Goal: Information Seeking & Learning: Learn about a topic

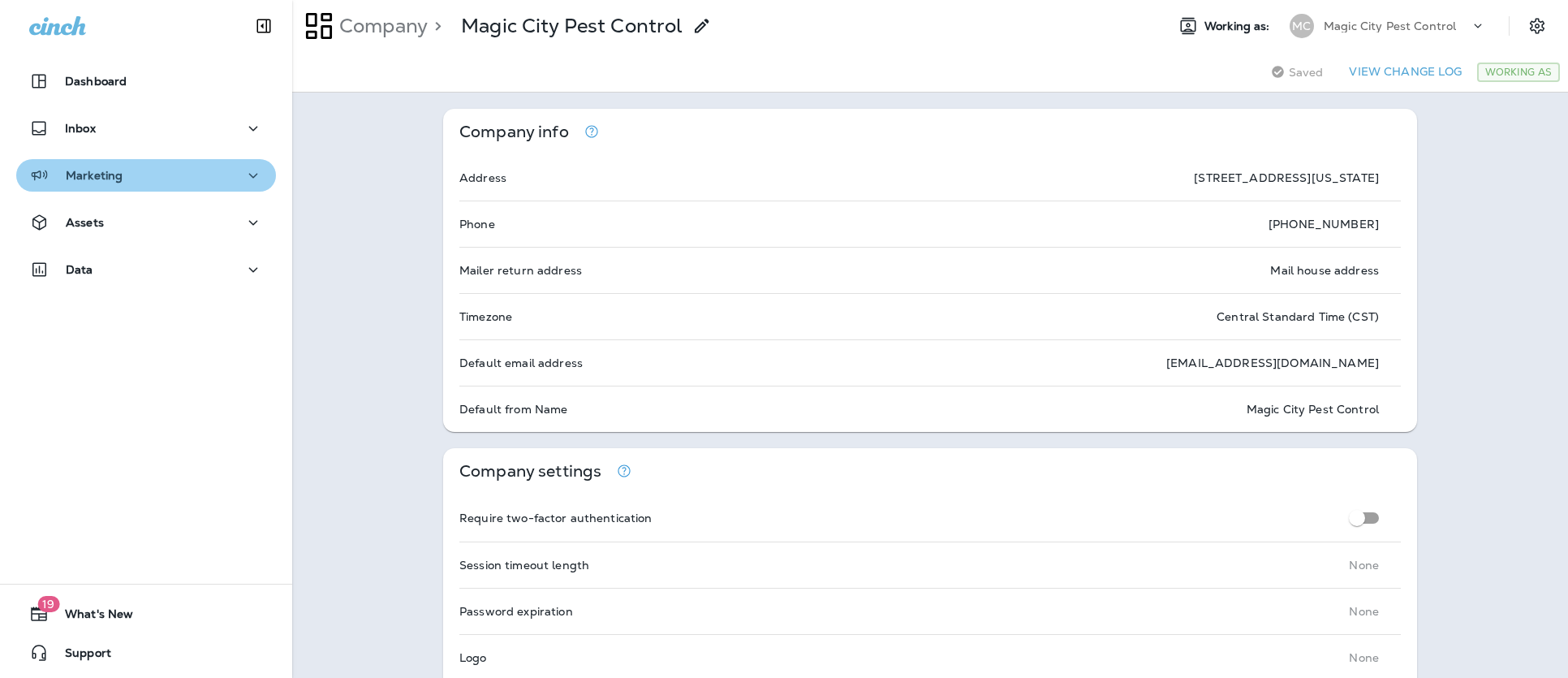
click at [219, 169] on div "Marketing" at bounding box center [146, 175] width 234 height 20
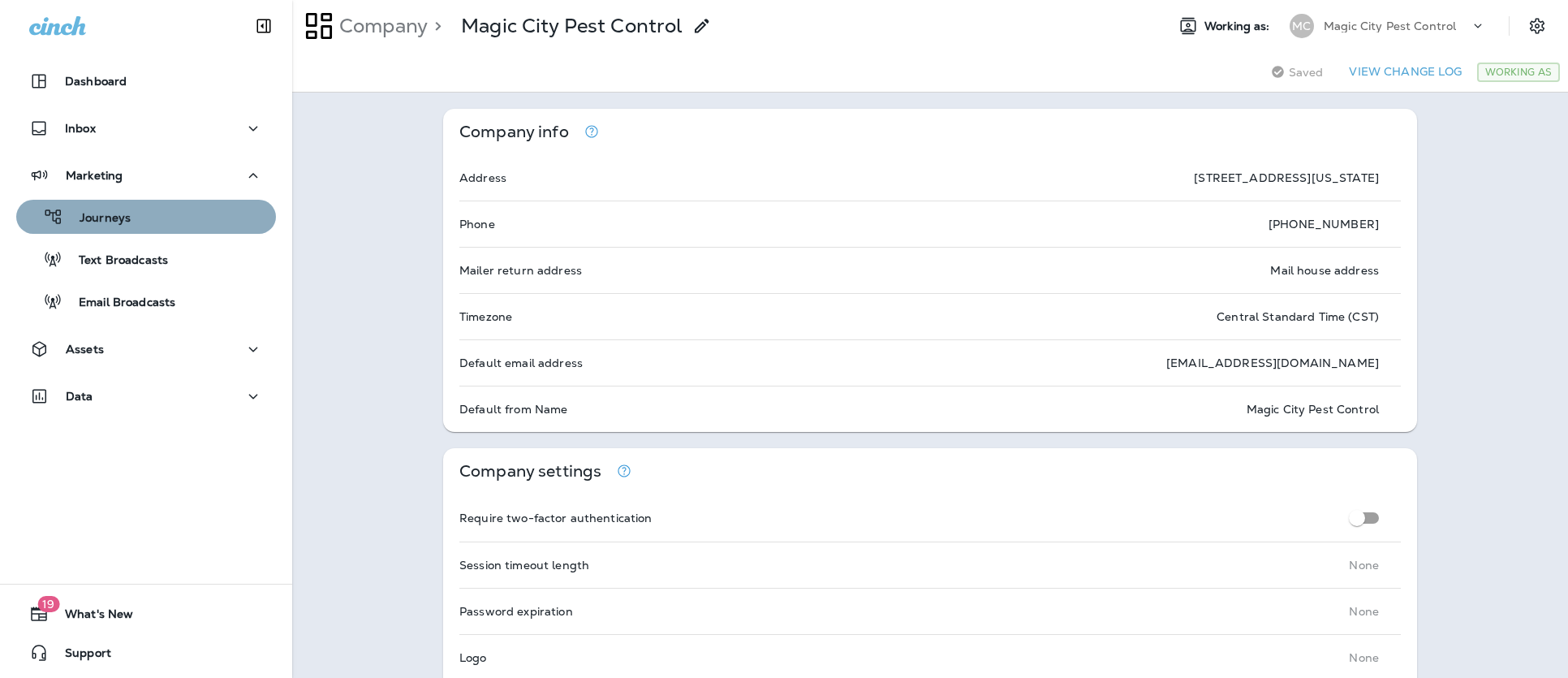
click at [102, 215] on p "Journeys" at bounding box center [97, 219] width 68 height 16
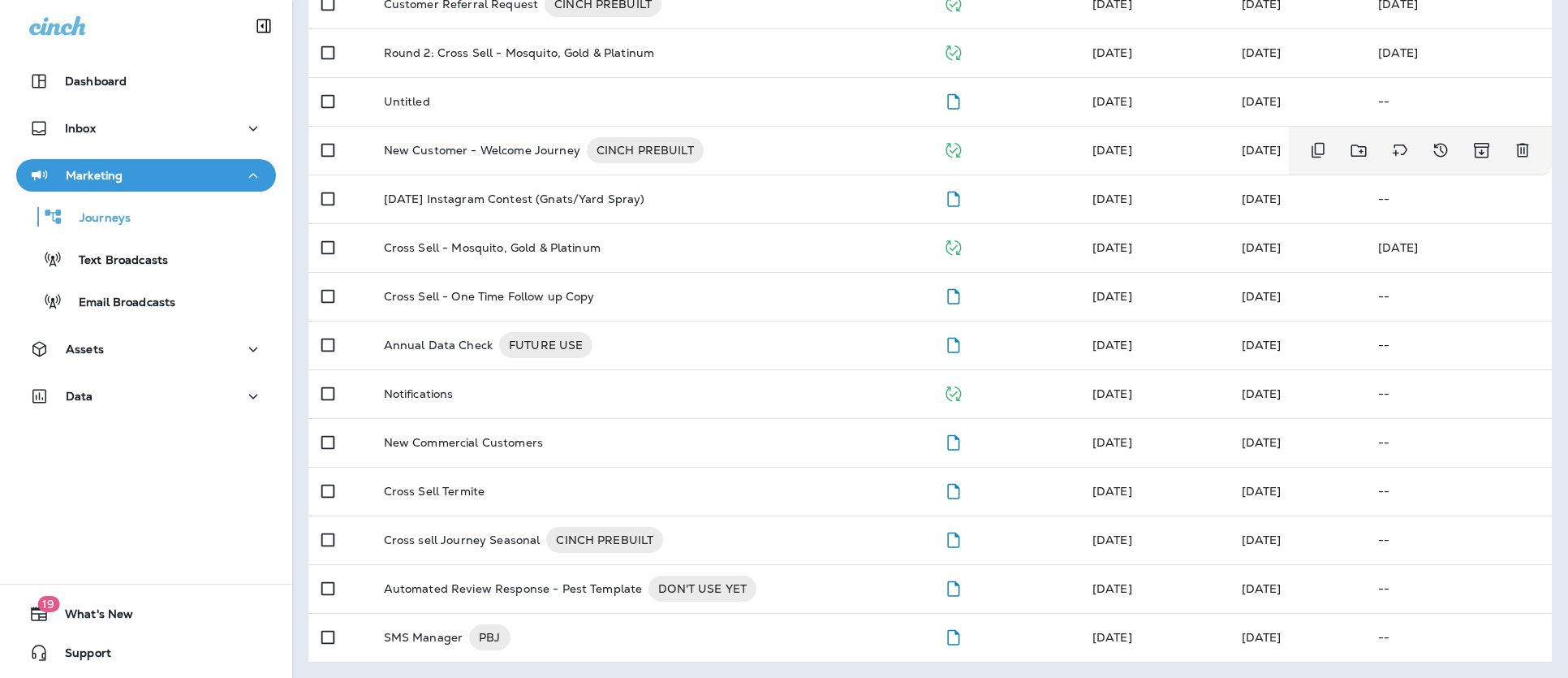
scroll to position [476, 0]
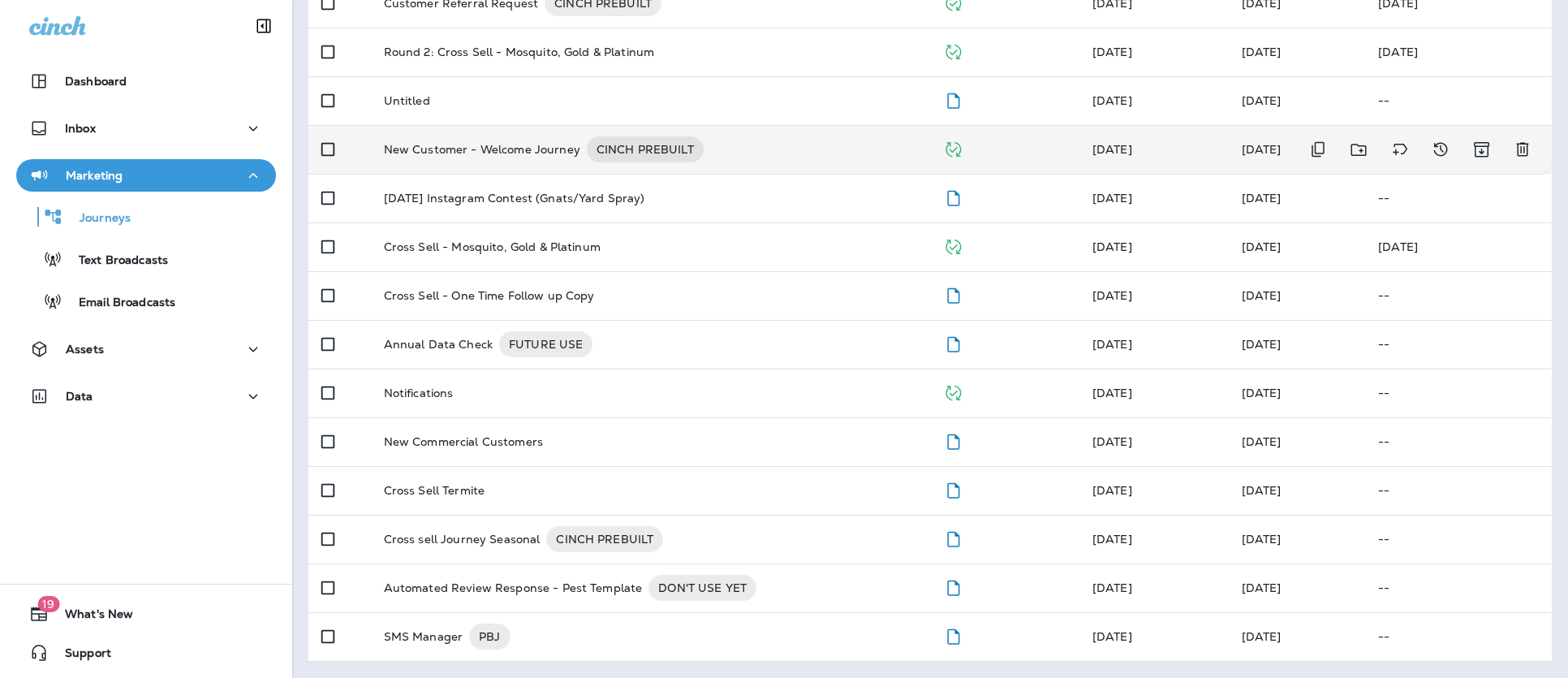
click at [540, 152] on p "New Customer - Welcome Journey" at bounding box center [482, 149] width 197 height 26
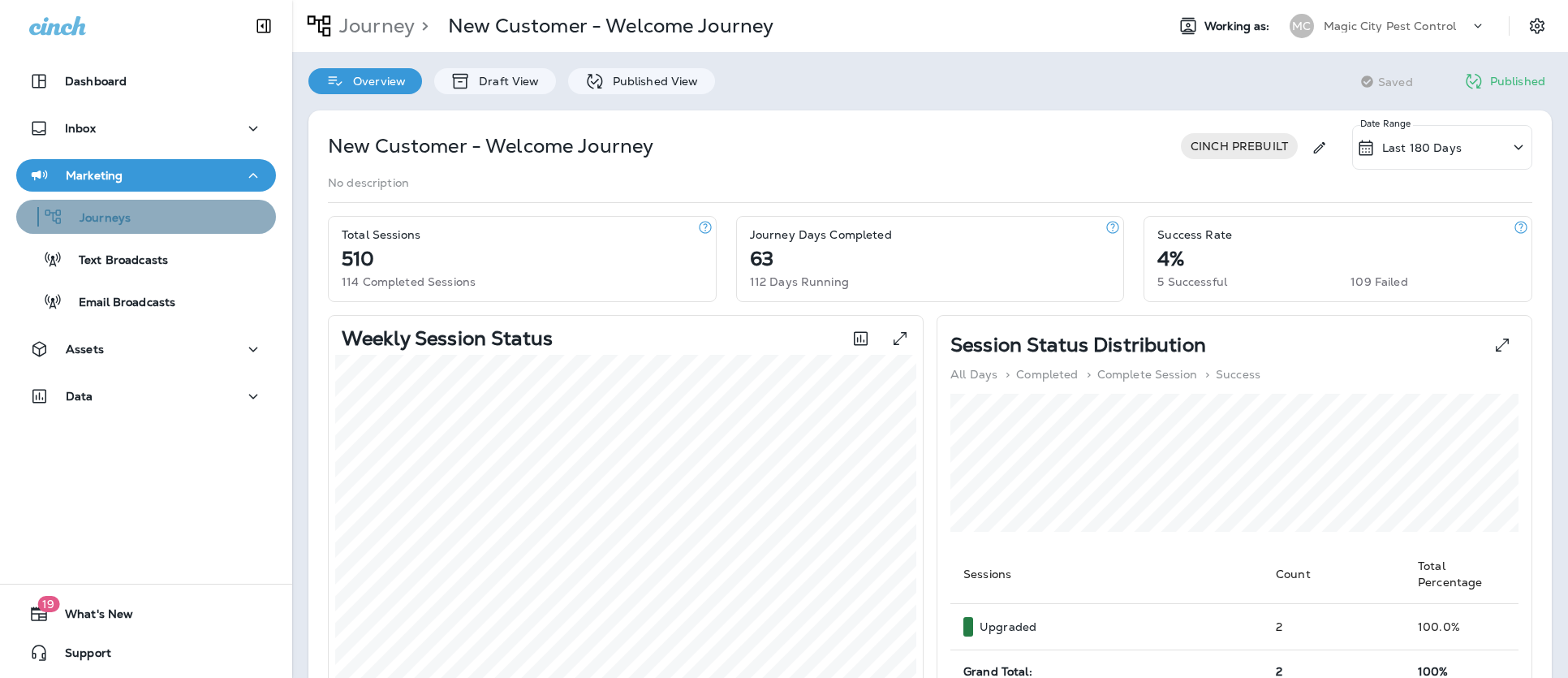
click at [105, 219] on p "Journeys" at bounding box center [97, 219] width 68 height 16
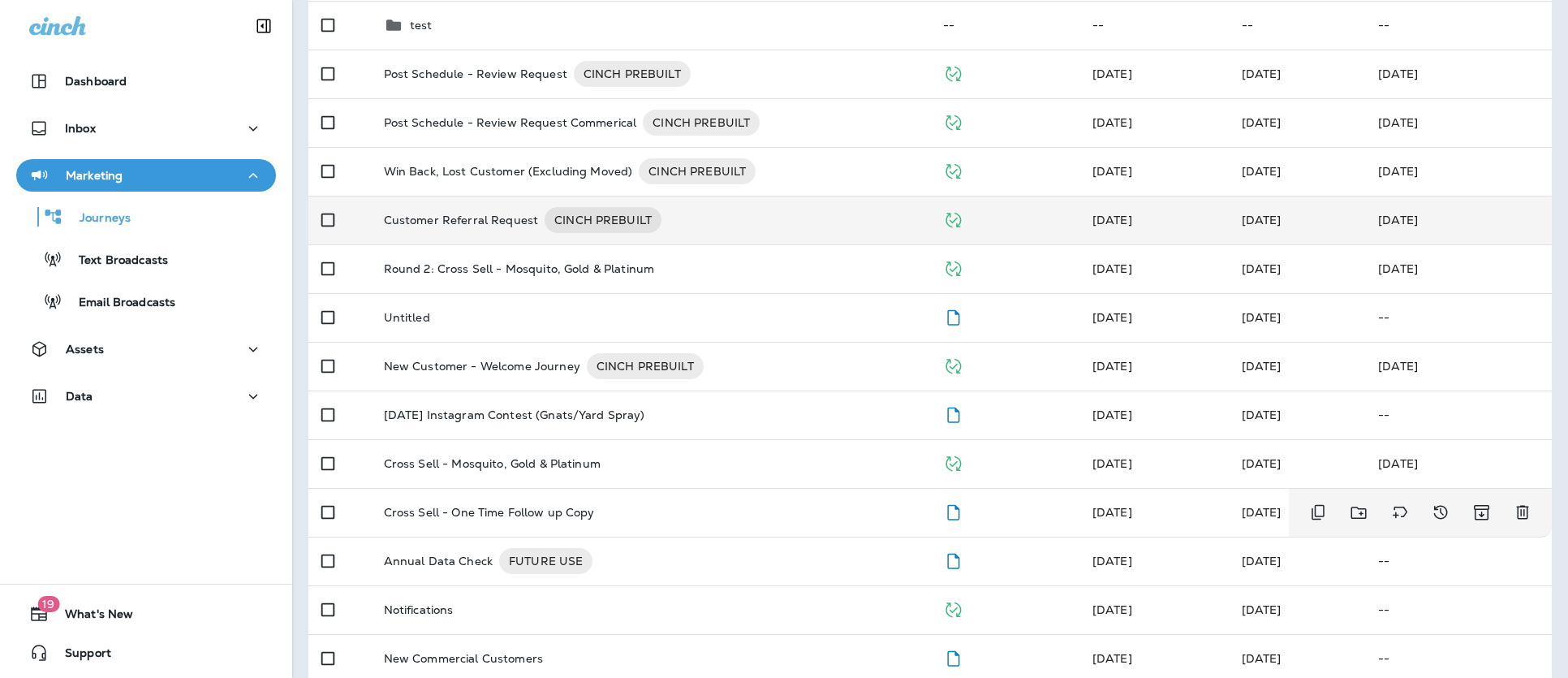
scroll to position [319, 0]
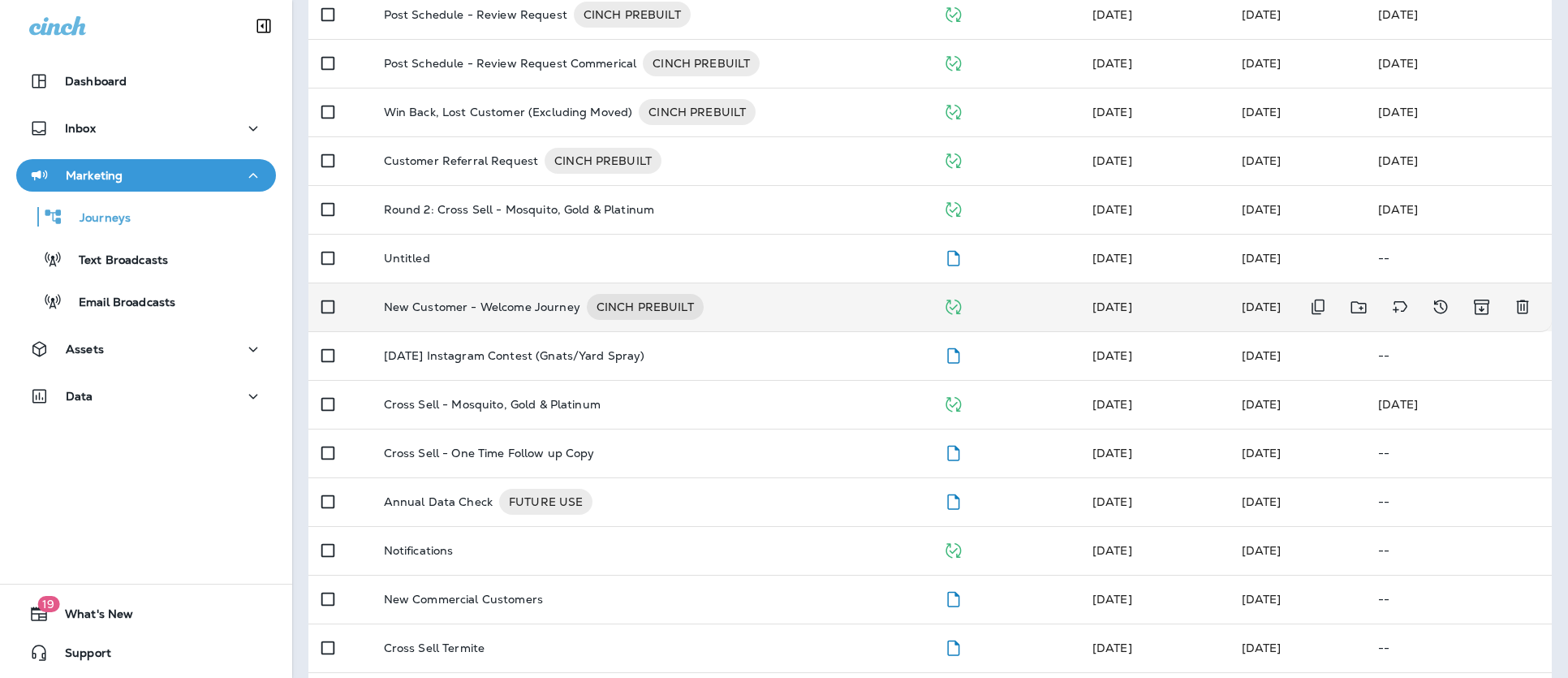
click at [422, 308] on p "New Customer - Welcome Journey" at bounding box center [482, 307] width 197 height 26
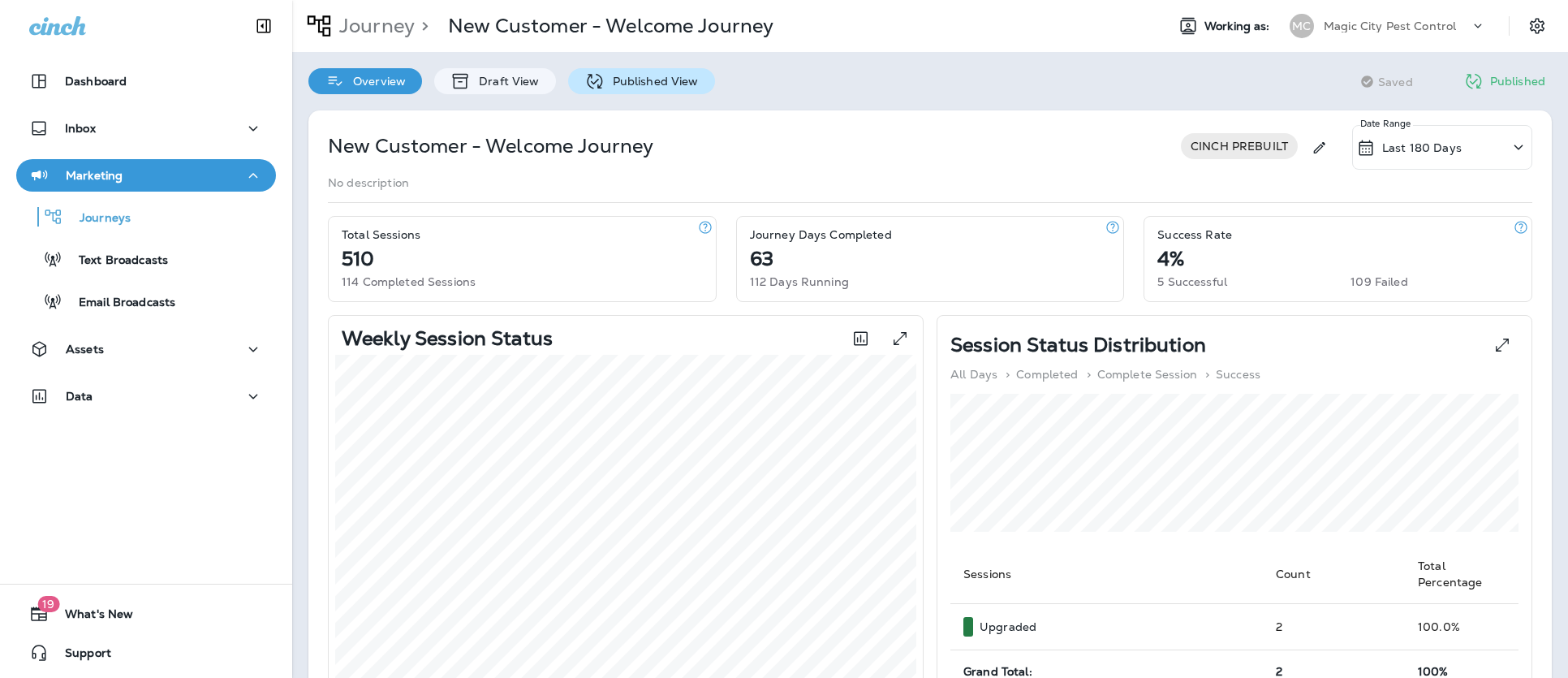
click at [651, 81] on p "Published View" at bounding box center [651, 82] width 94 height 13
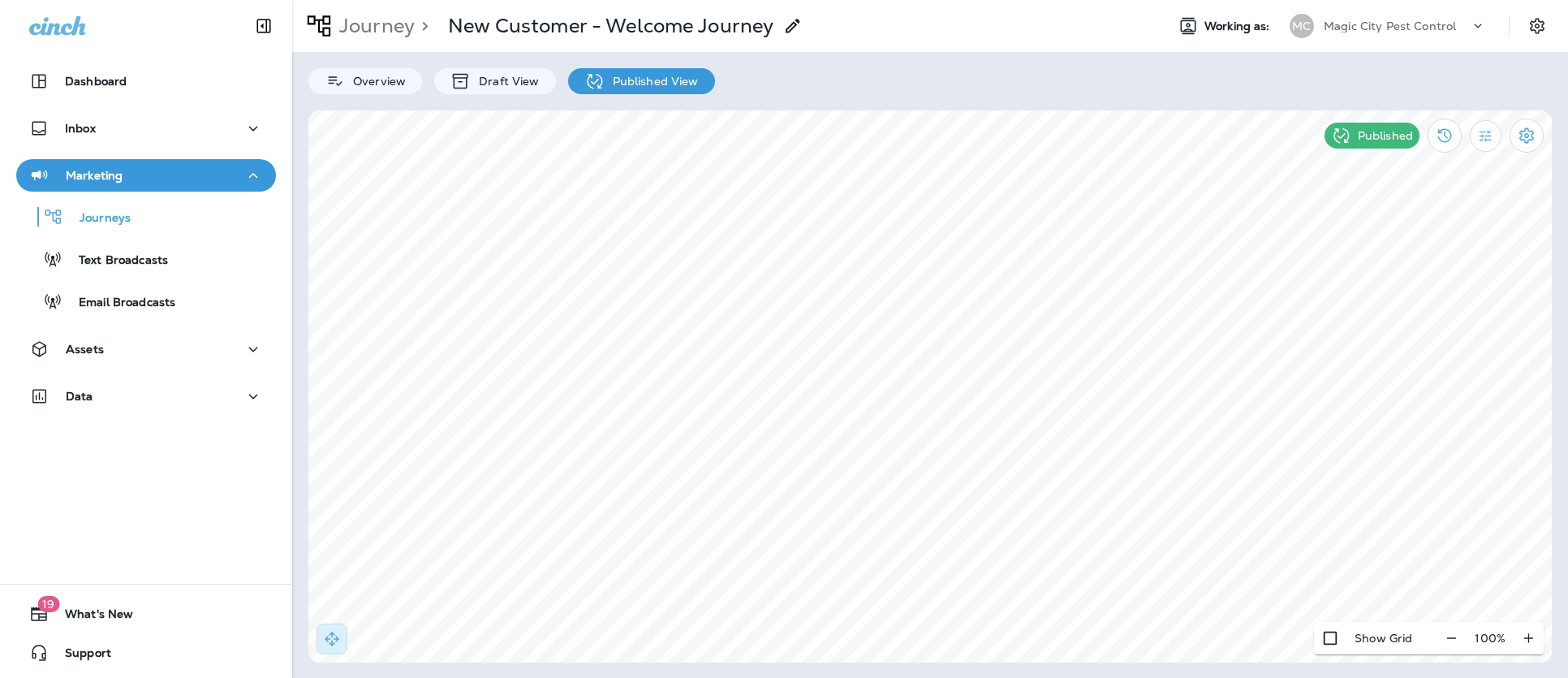
select select "*"
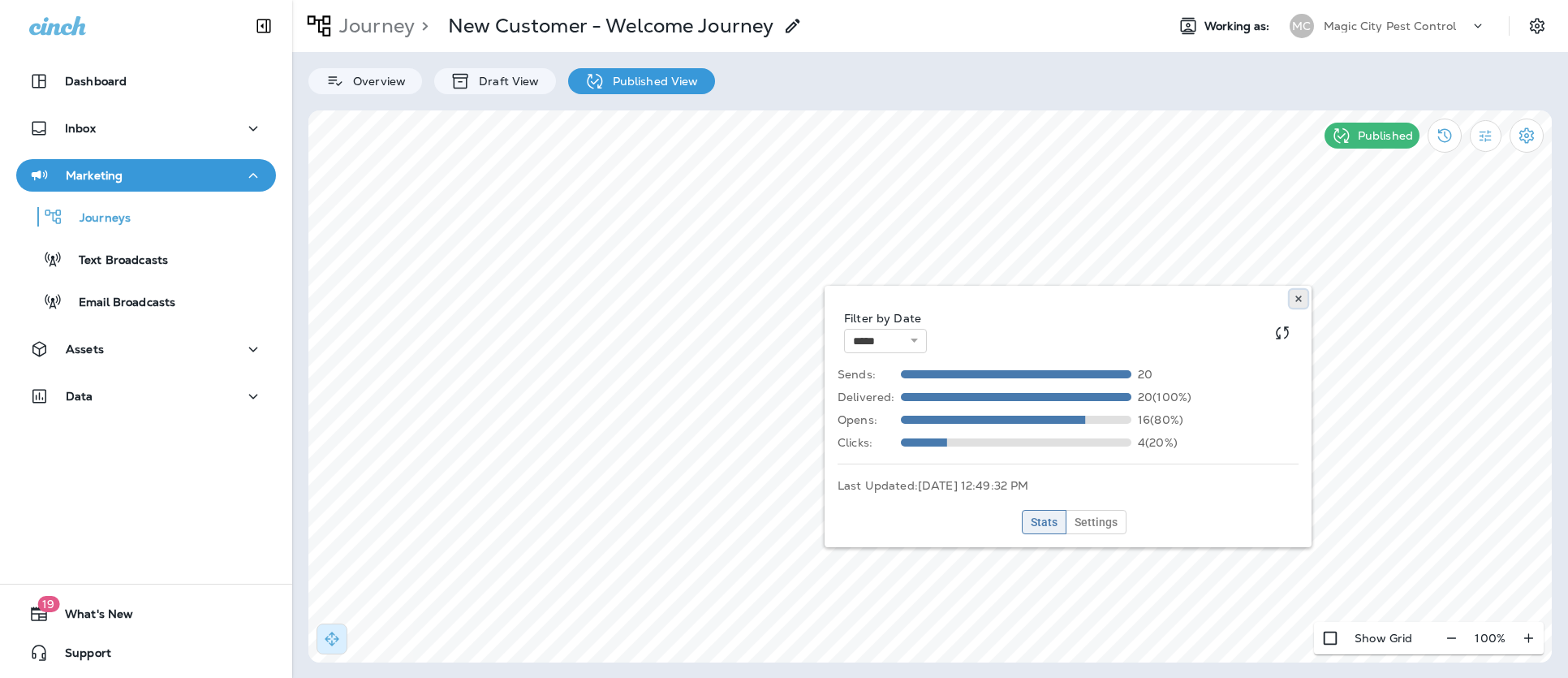
click at [1296, 299] on use at bounding box center [1297, 299] width 6 height 7
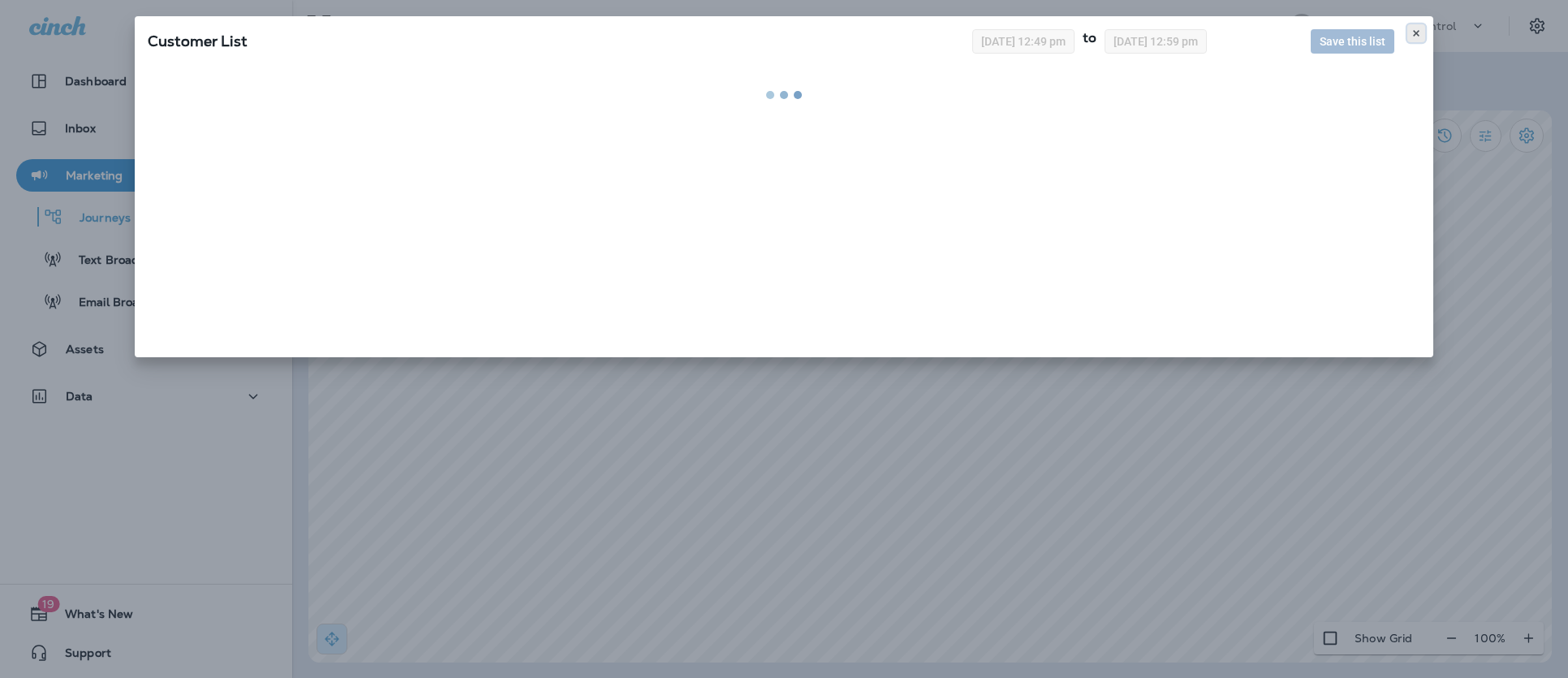
click at [1415, 35] on icon at bounding box center [1416, 33] width 10 height 10
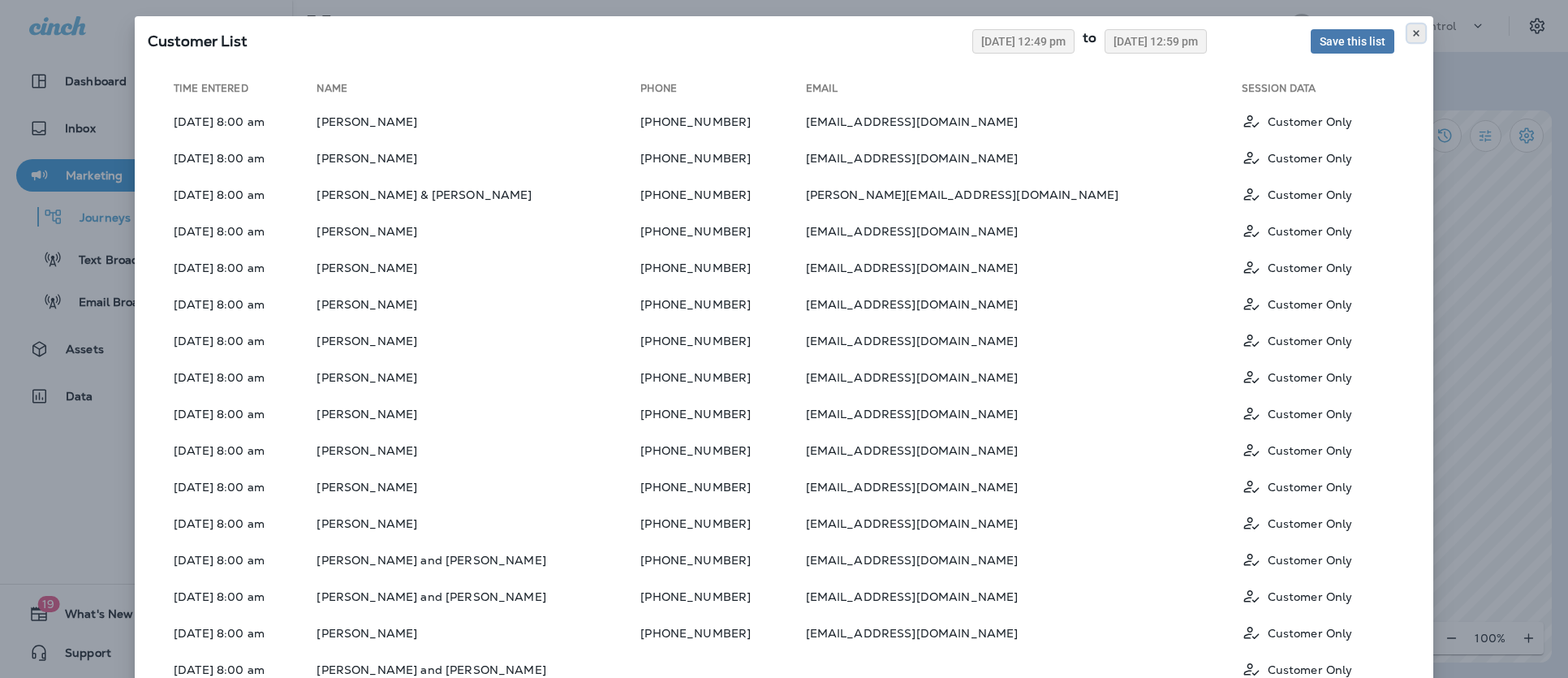
click at [1416, 36] on icon at bounding box center [1416, 33] width 10 height 10
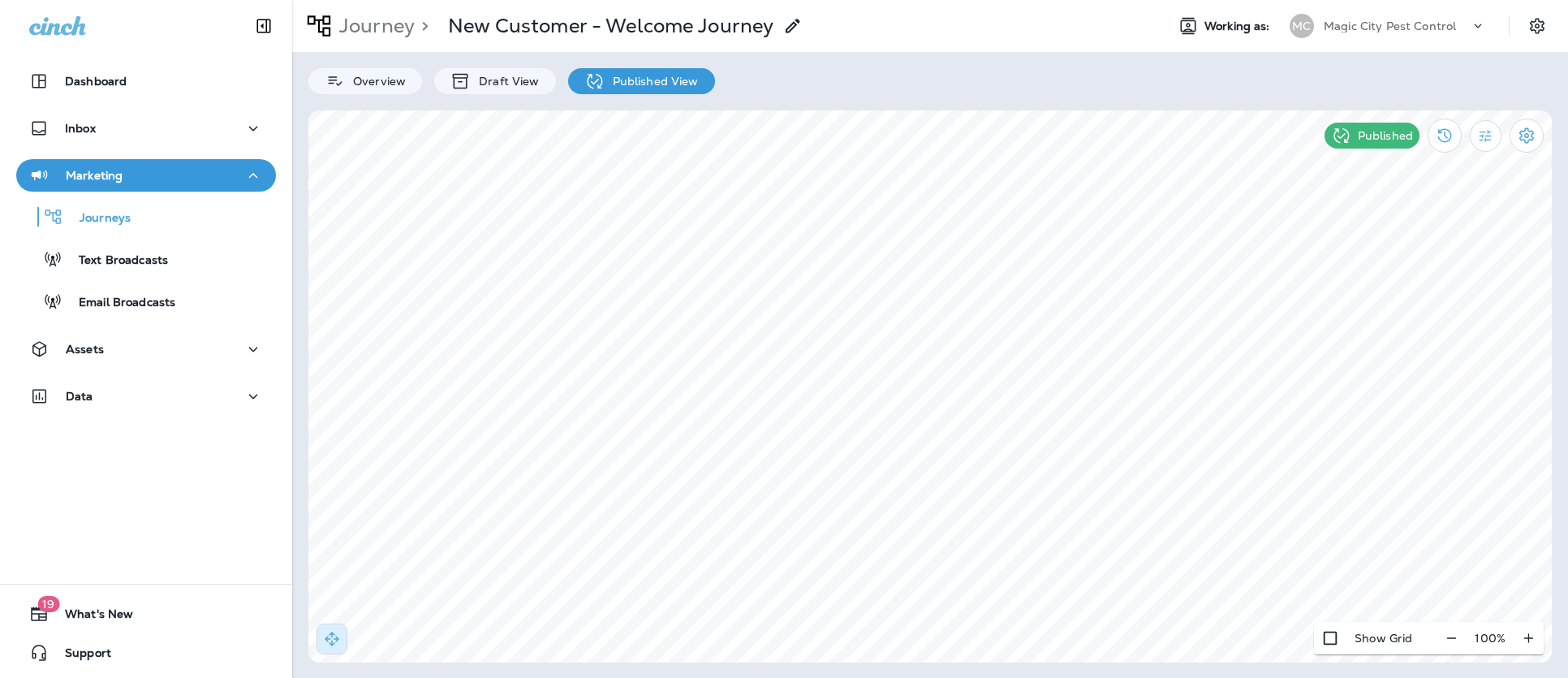
select select "*"
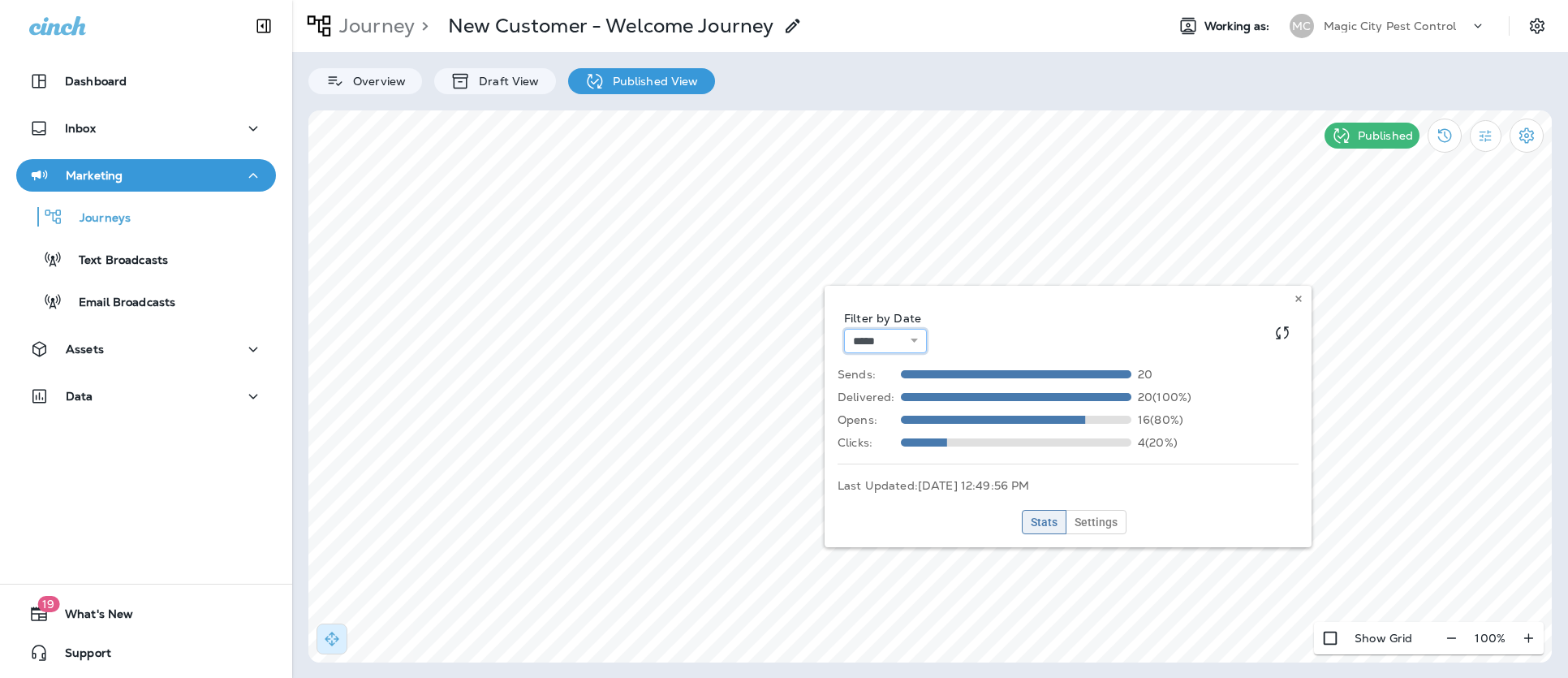
click at [873, 337] on select "**********" at bounding box center [885, 341] width 82 height 24
click at [1103, 530] on button "Settings" at bounding box center [1096, 522] width 61 height 24
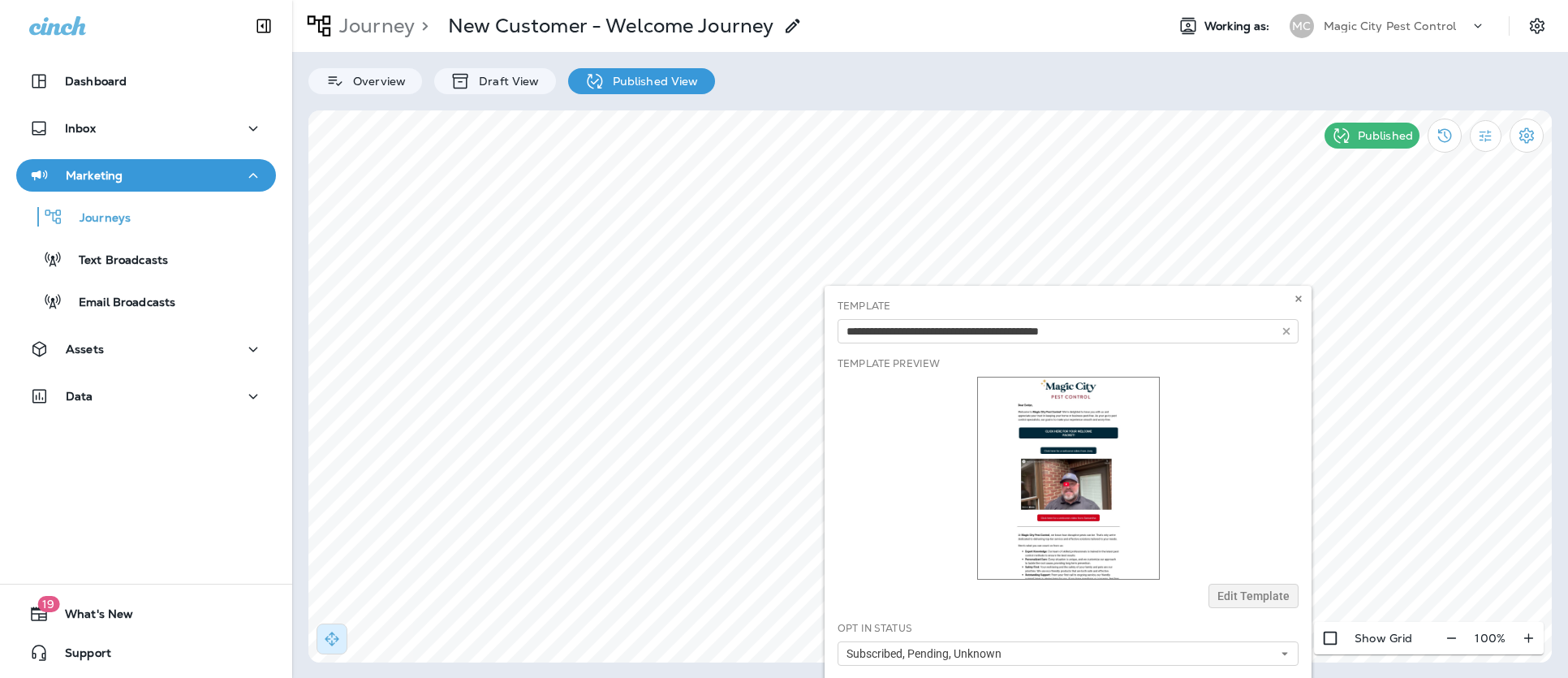
click at [1053, 499] on div "Template Bounce Notification Commercial | Billing Confirmation and COI Request …" at bounding box center [1067, 538] width 487 height 504
click at [1233, 596] on div "Template Bounce Notification Commercial | Billing Confirmation and COI Request …" at bounding box center [1067, 538] width 487 height 504
click at [1302, 299] on icon at bounding box center [1298, 299] width 10 height 10
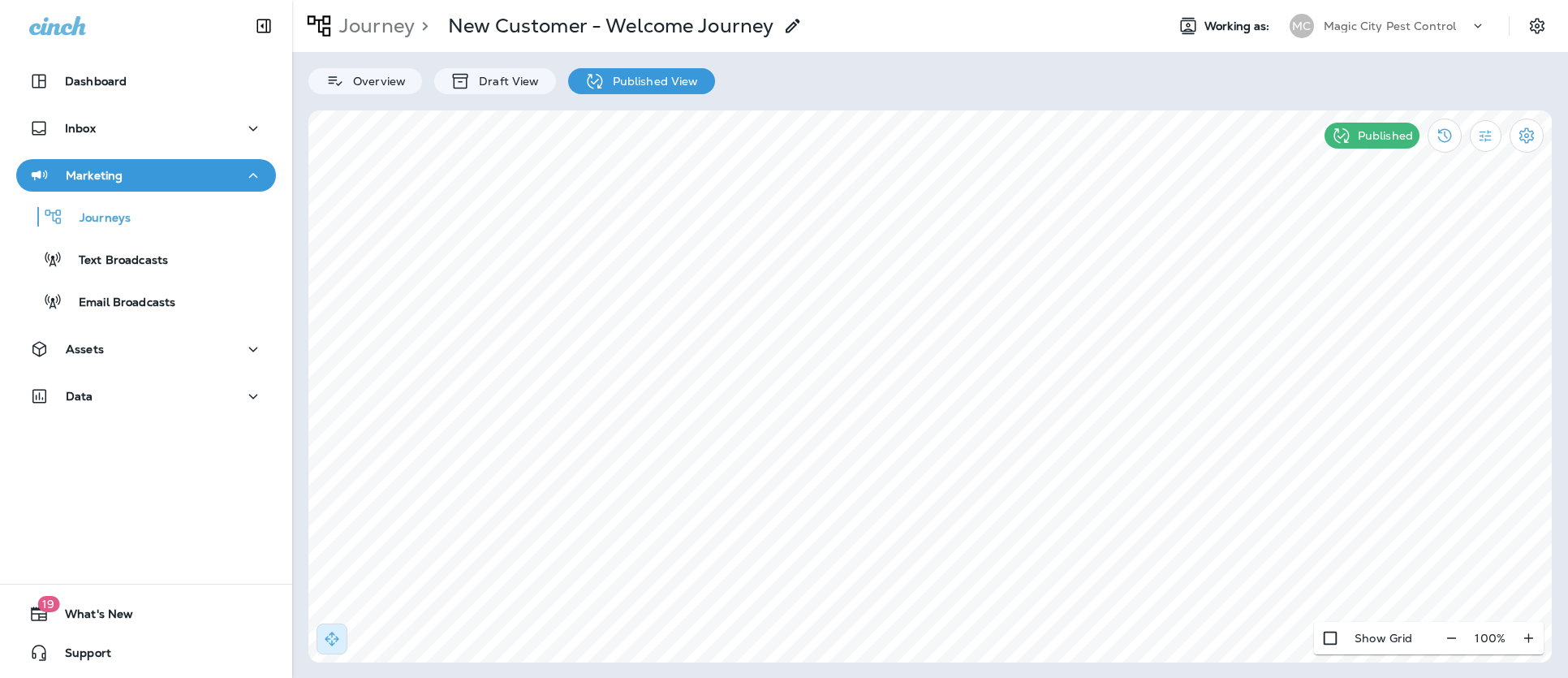
select select "*"
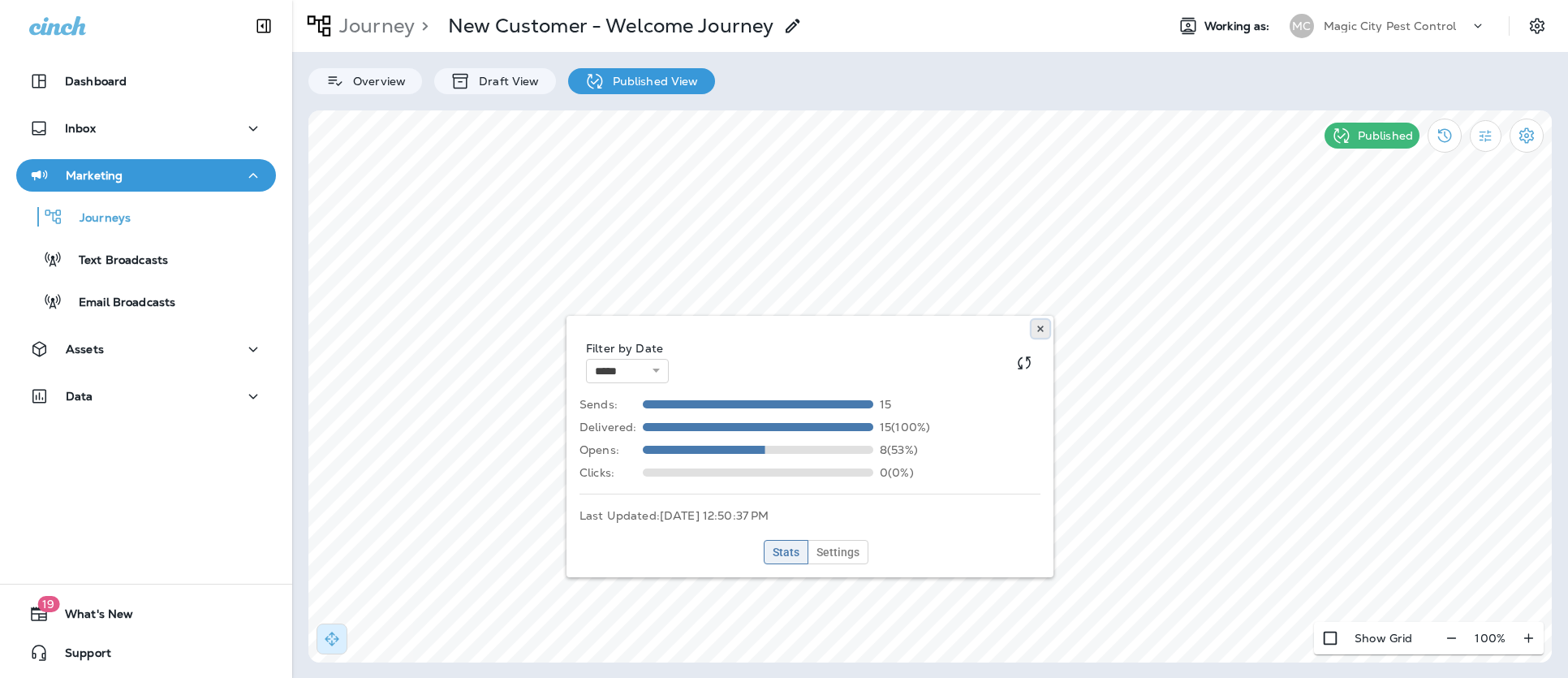
click at [1045, 327] on button at bounding box center [1040, 329] width 18 height 18
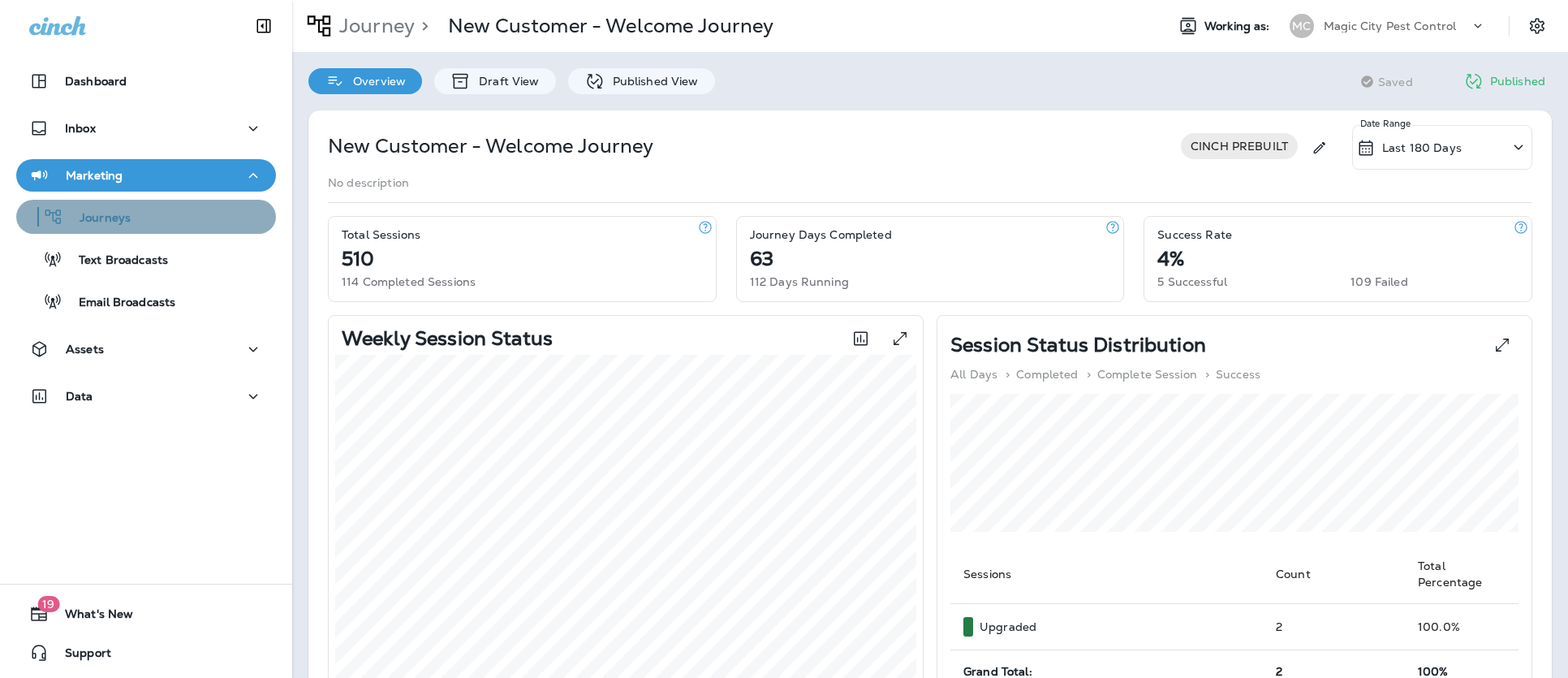
click at [109, 220] on p "Journeys" at bounding box center [97, 219] width 68 height 16
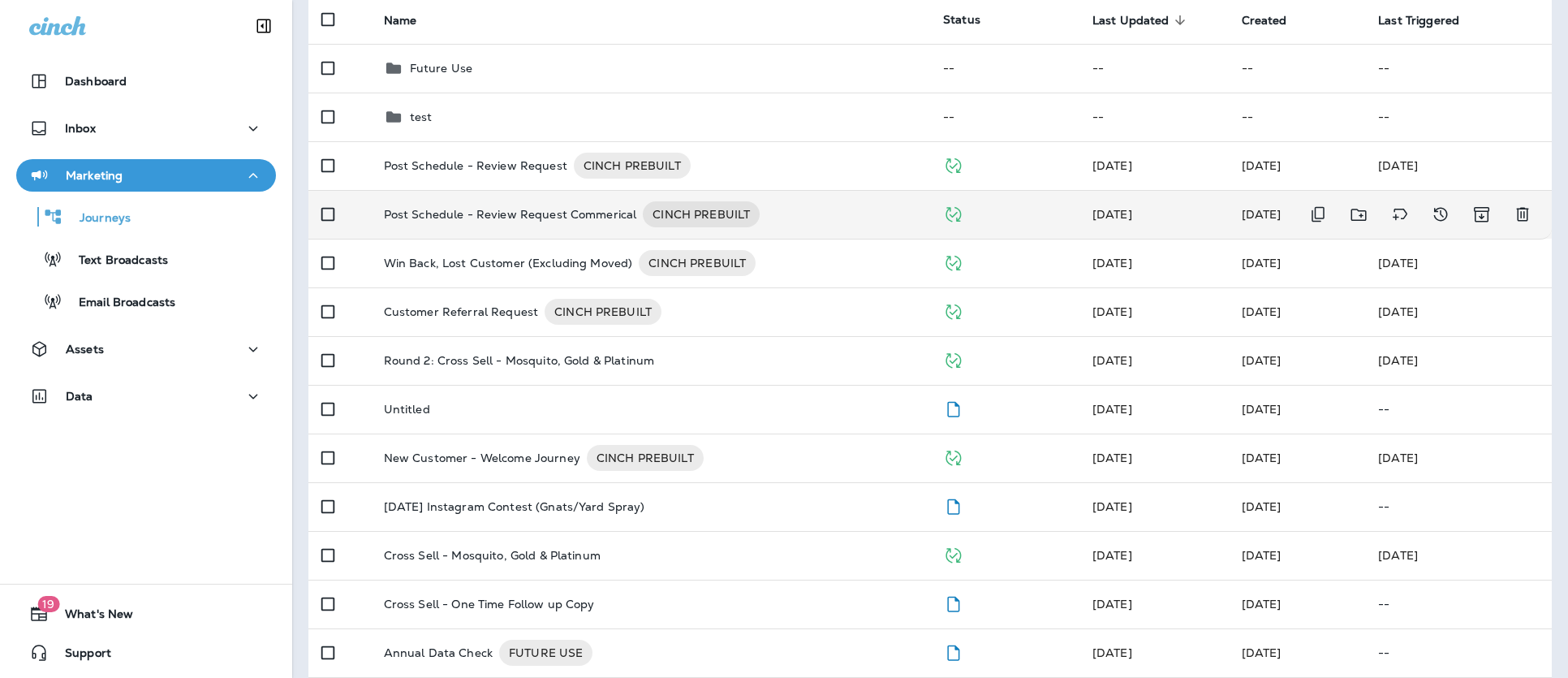
scroll to position [198, 0]
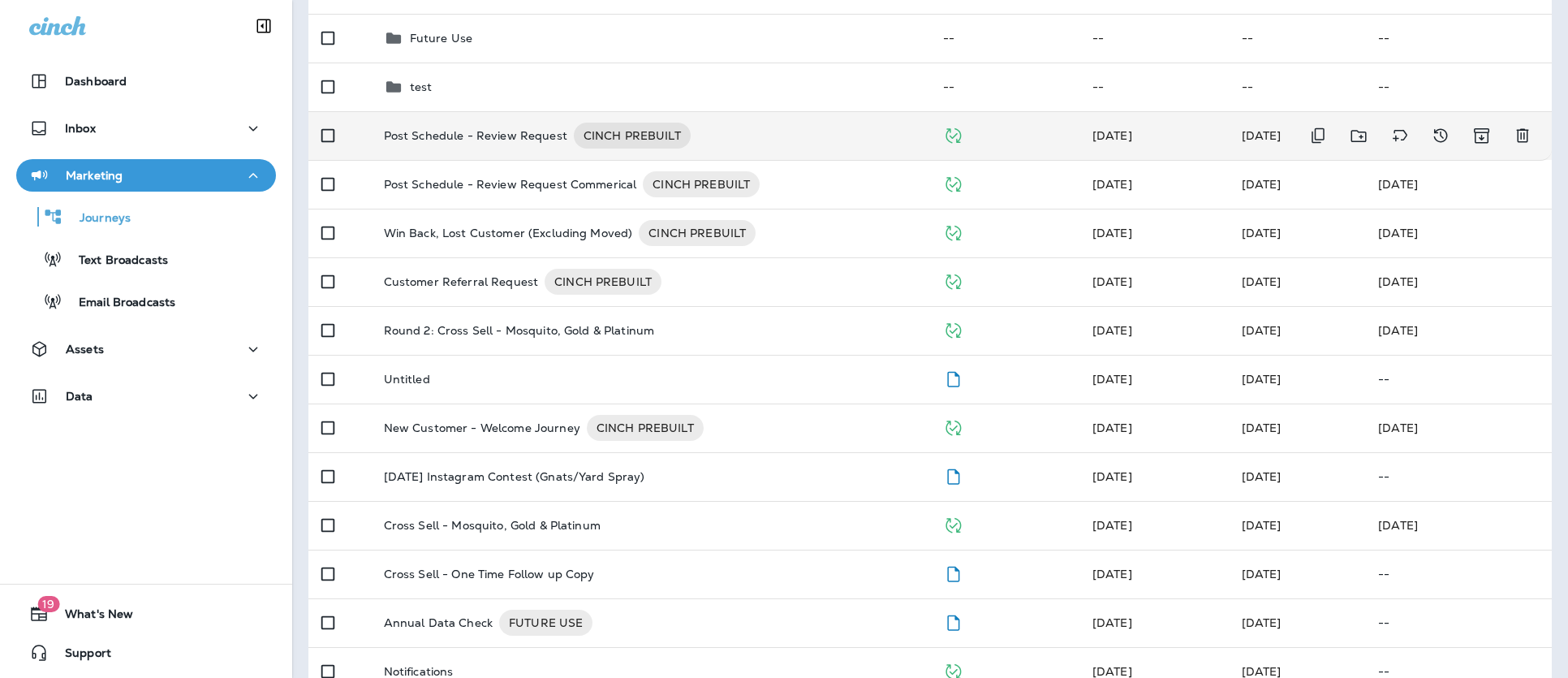
click at [440, 139] on p "Post Schedule - Review Request" at bounding box center [475, 135] width 183 height 26
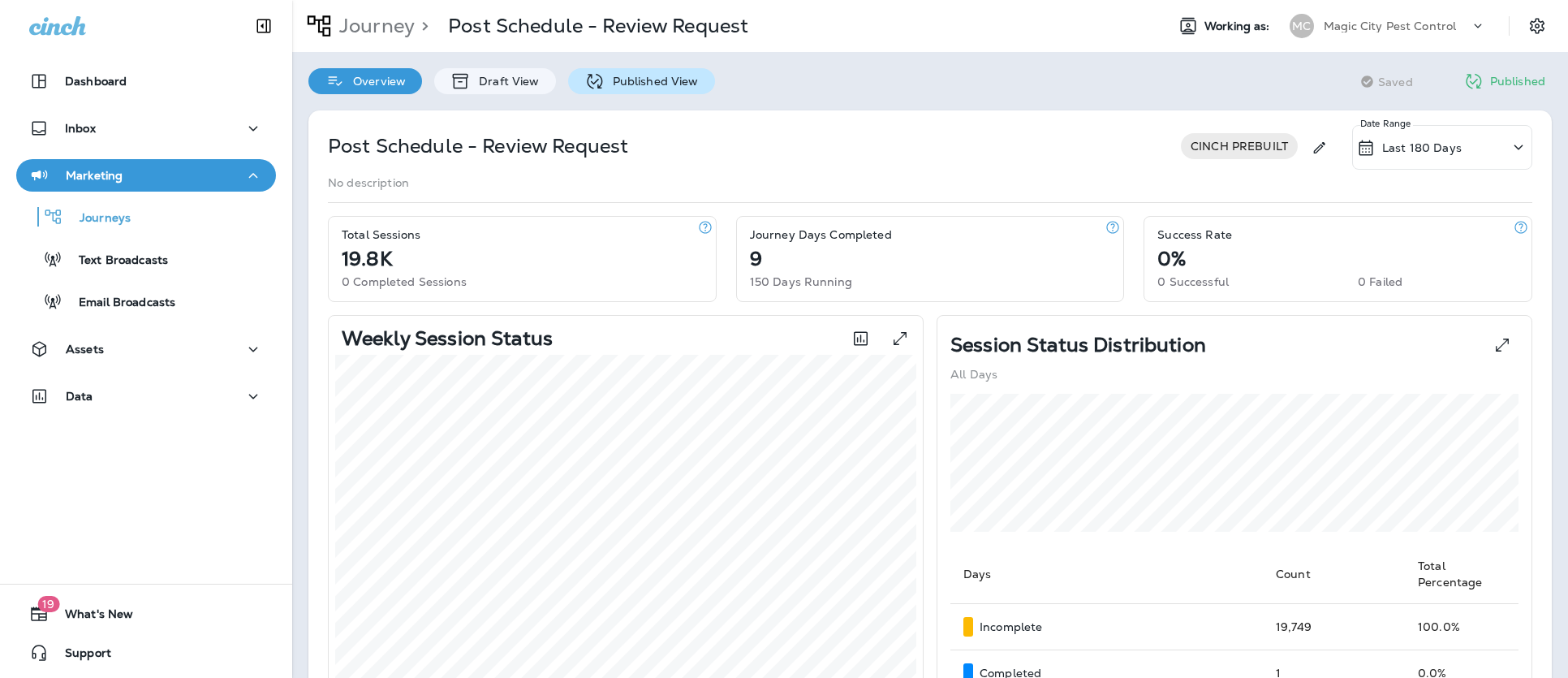
click at [661, 79] on p "Published View" at bounding box center [651, 82] width 94 height 13
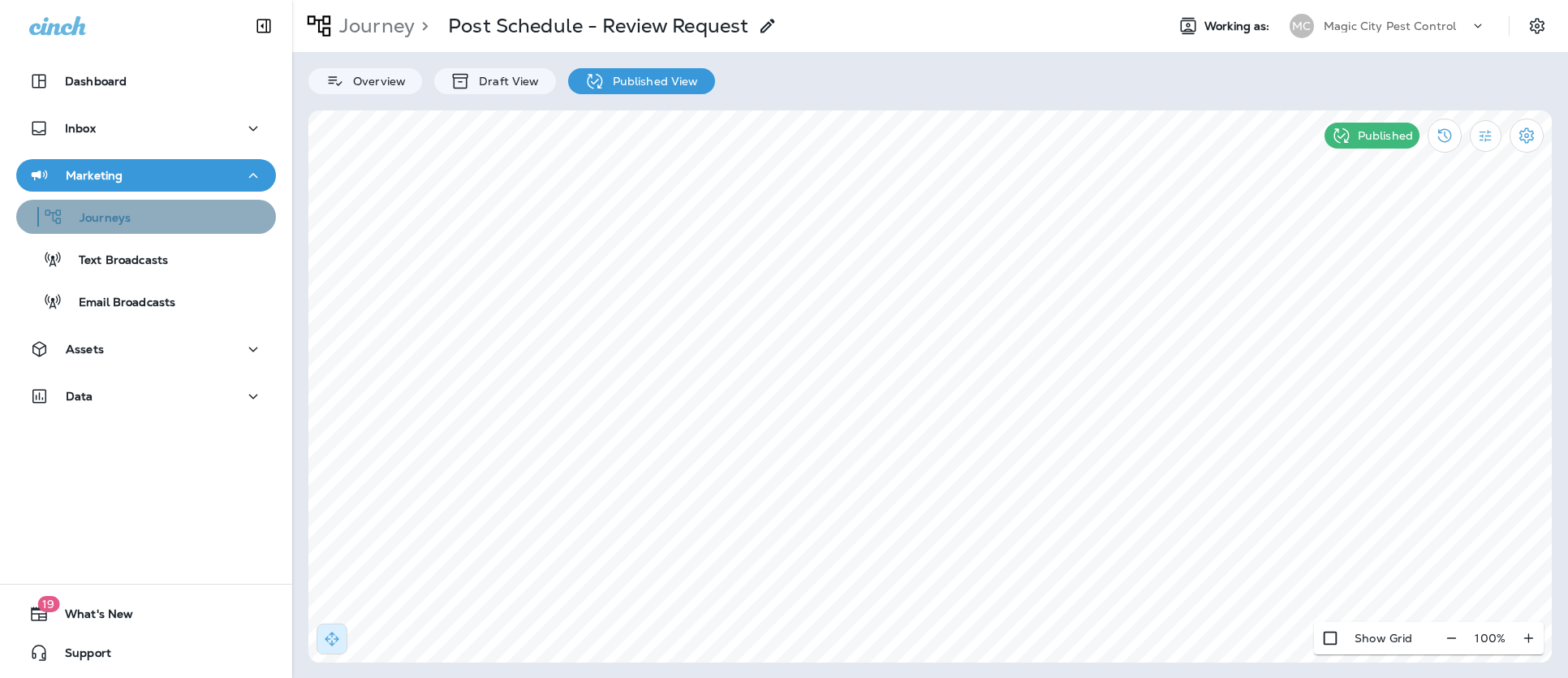
click at [108, 218] on p "Journeys" at bounding box center [97, 219] width 68 height 16
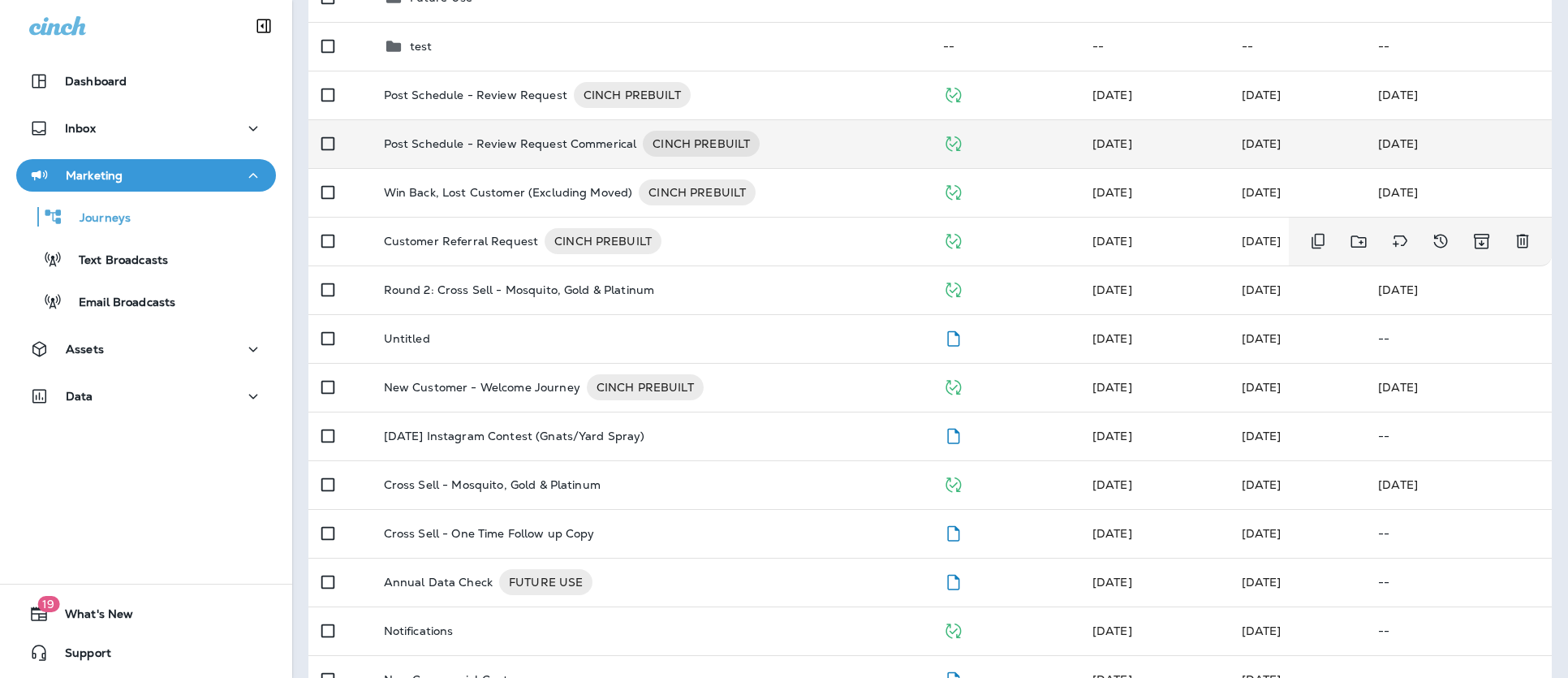
scroll to position [249, 0]
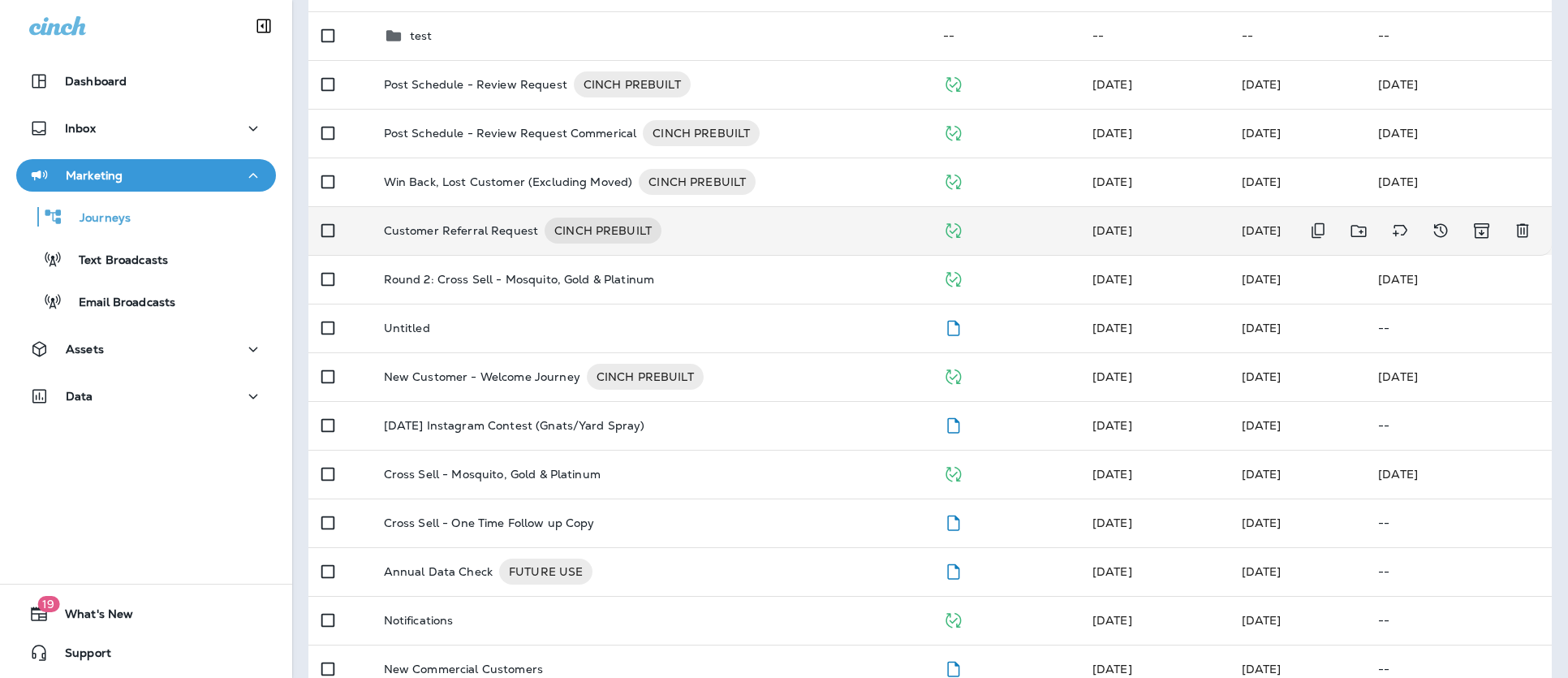
click at [458, 229] on p "Customer Referral Request" at bounding box center [462, 231] width 155 height 26
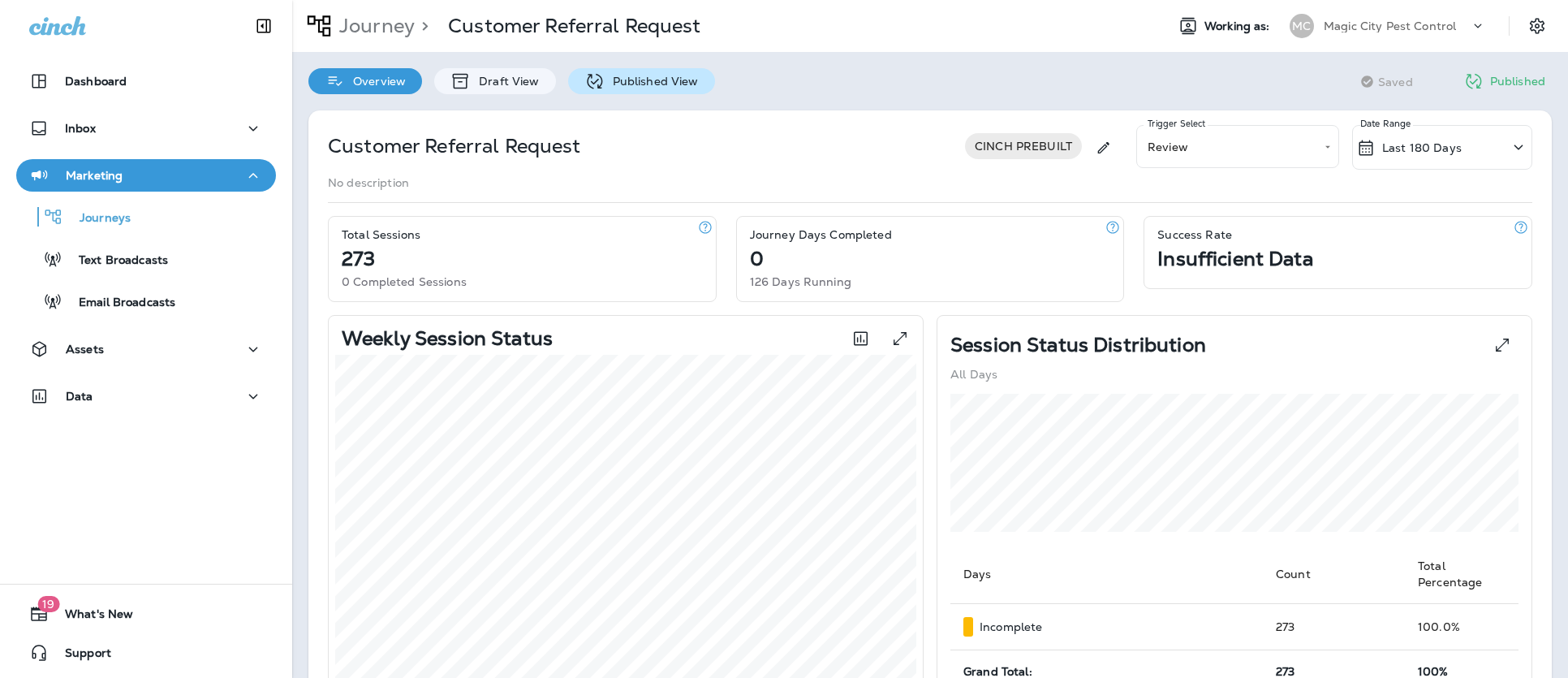
click at [674, 80] on p "Published View" at bounding box center [651, 82] width 94 height 13
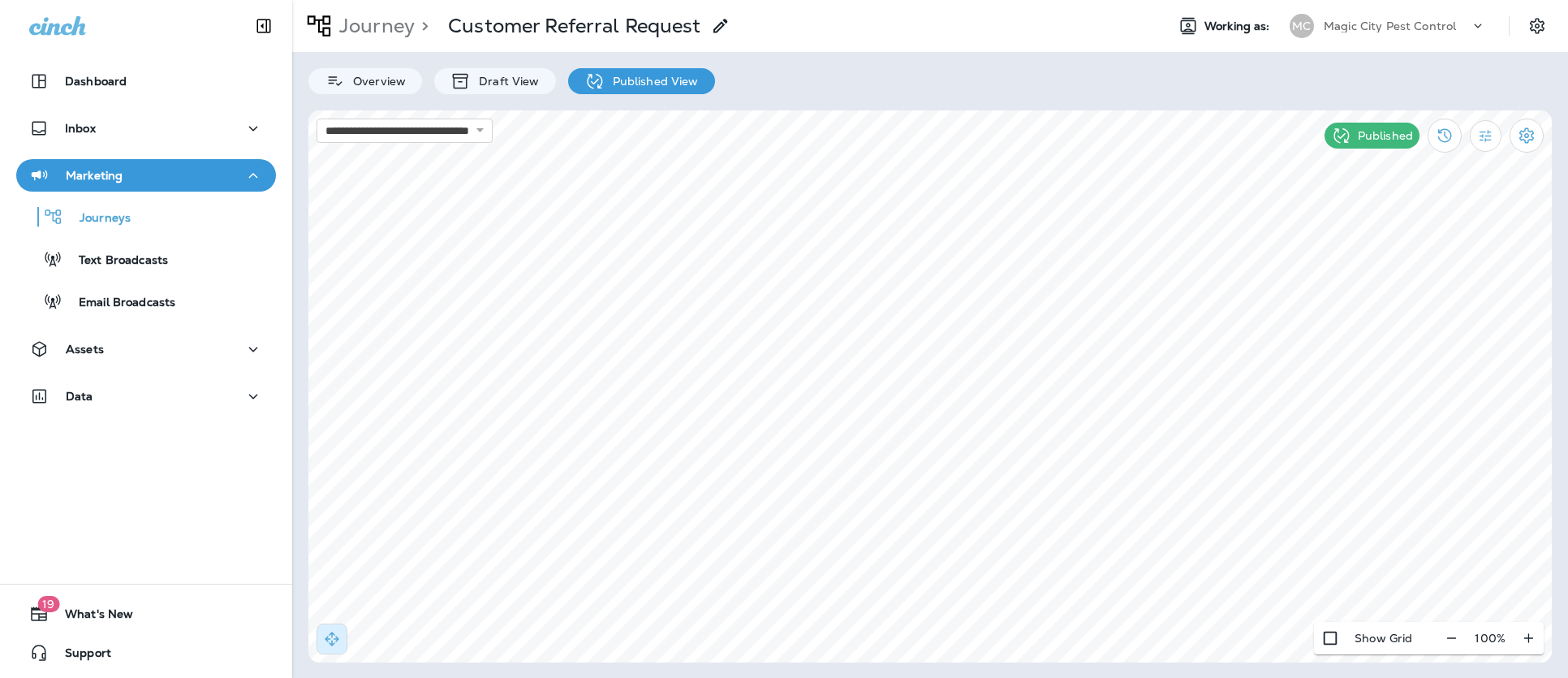
select select "*"
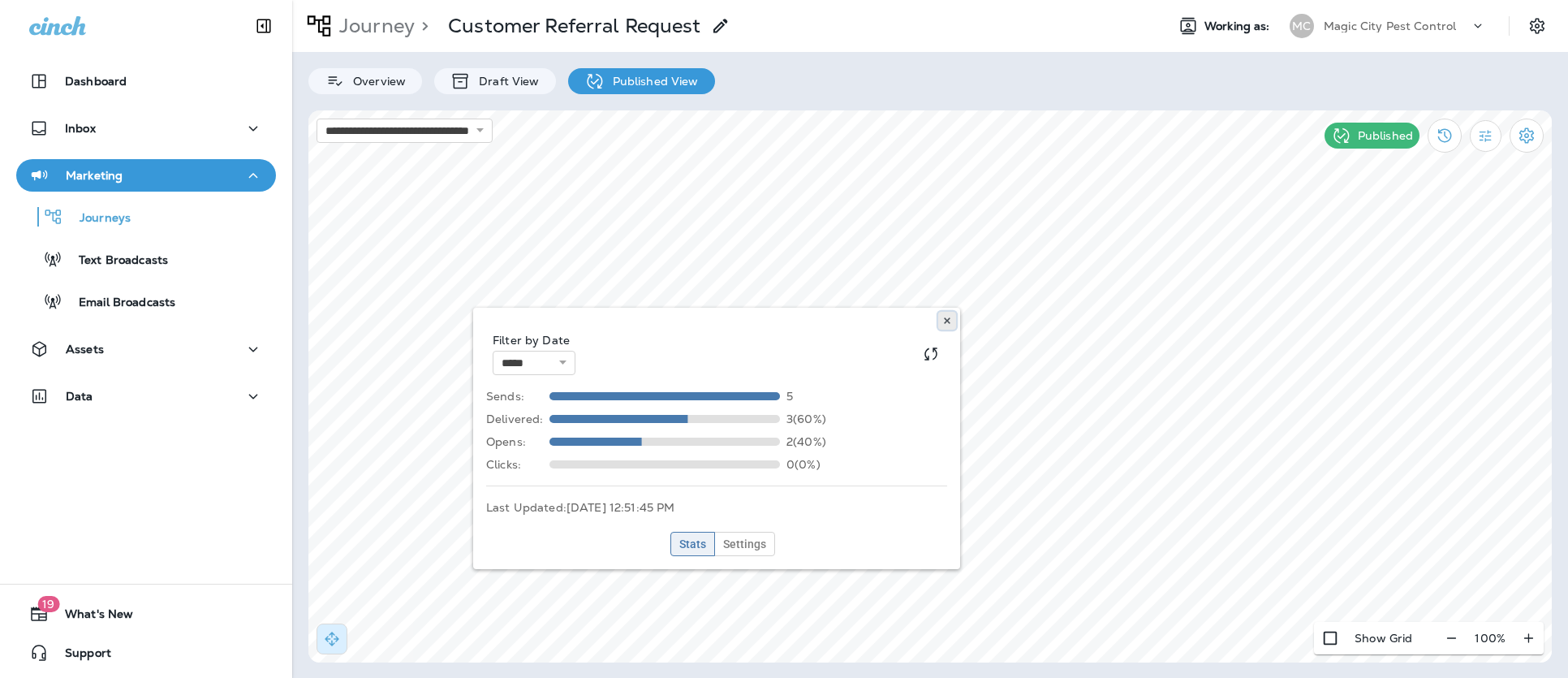
click at [943, 321] on icon at bounding box center [947, 321] width 10 height 10
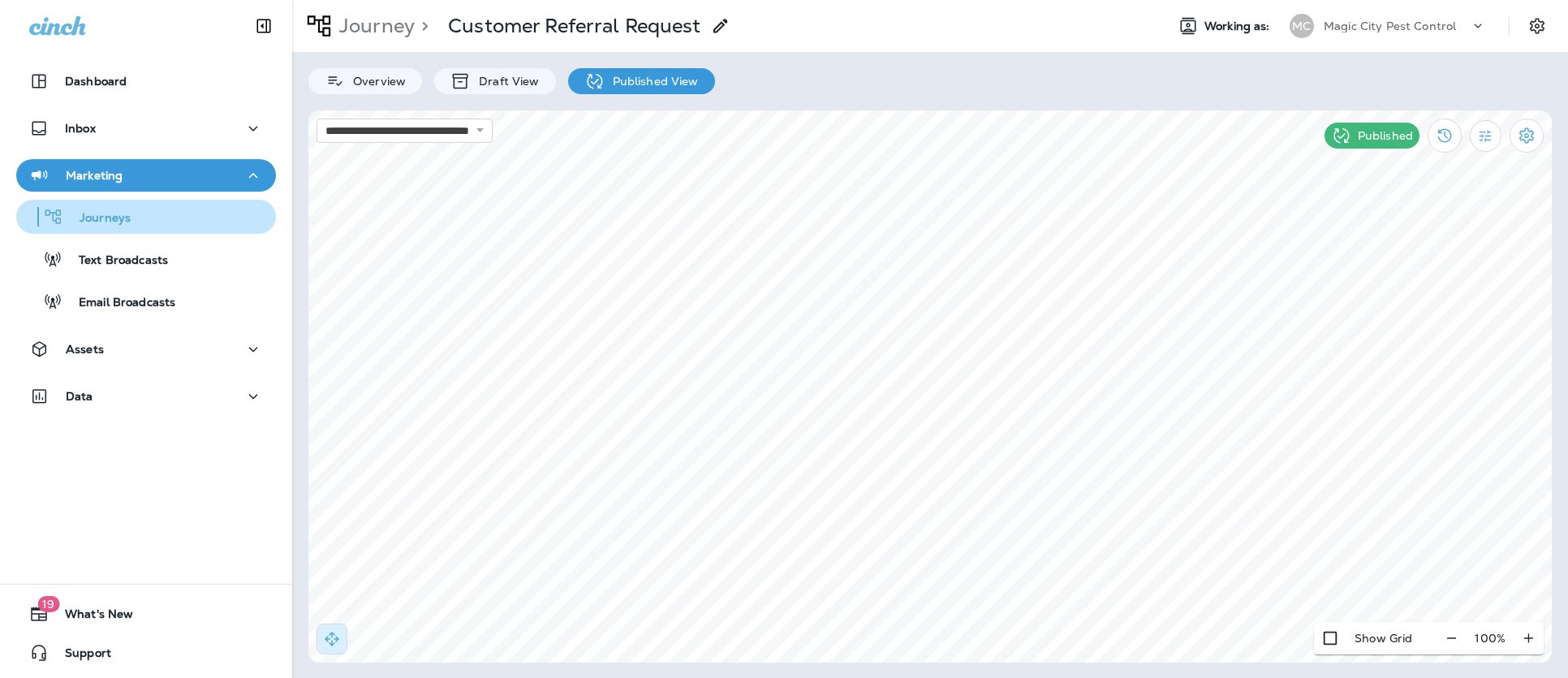
click at [94, 220] on p "Journeys" at bounding box center [97, 219] width 68 height 16
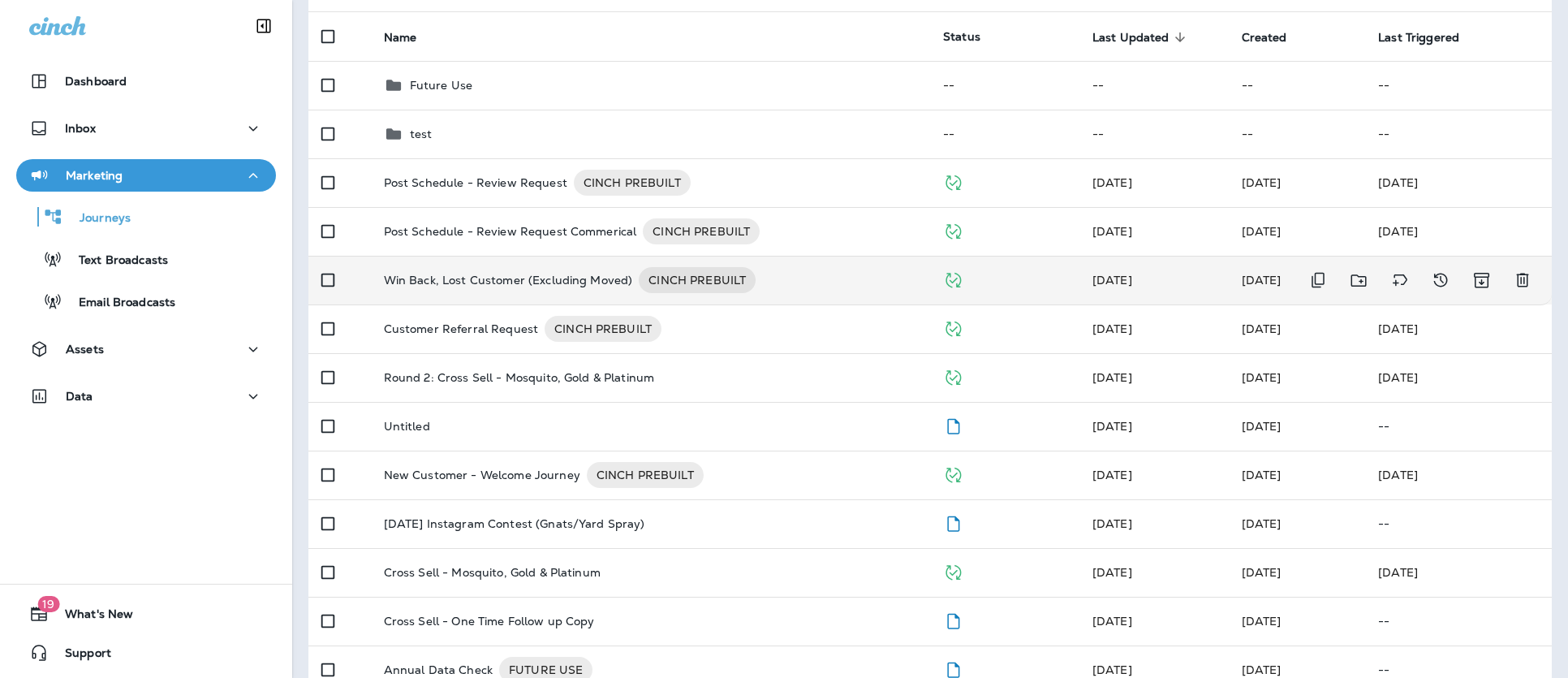
scroll to position [173, 0]
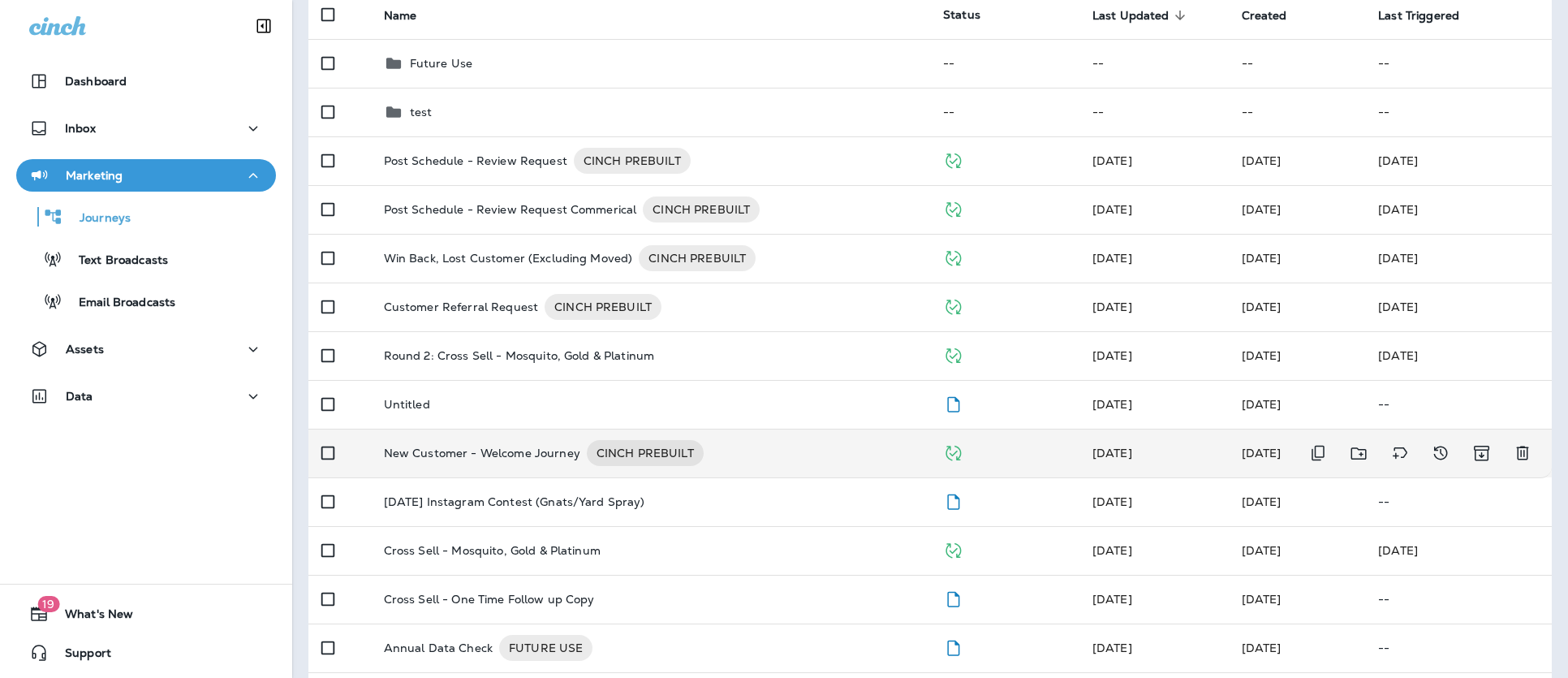
click at [463, 454] on p "New Customer - Welcome Journey" at bounding box center [482, 453] width 197 height 26
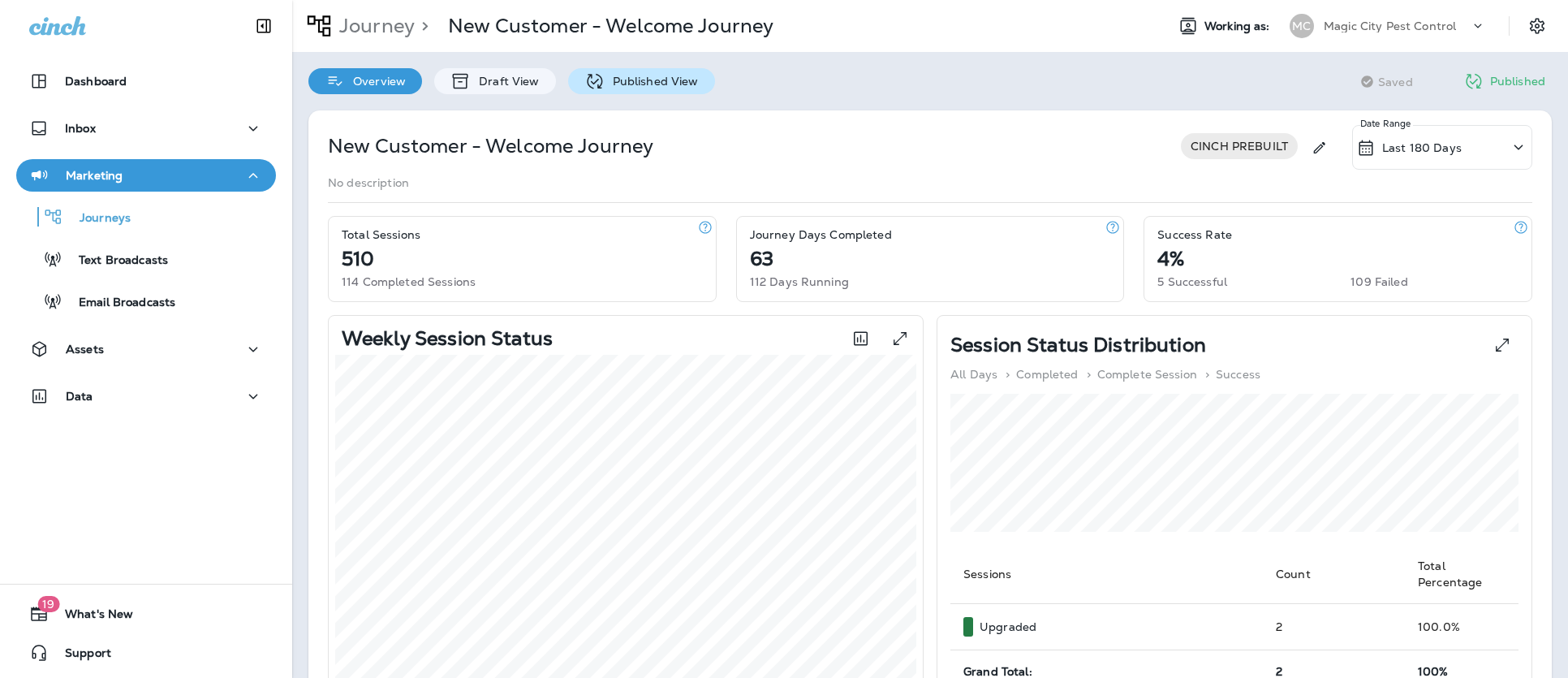
click at [668, 80] on p "Published View" at bounding box center [651, 82] width 94 height 13
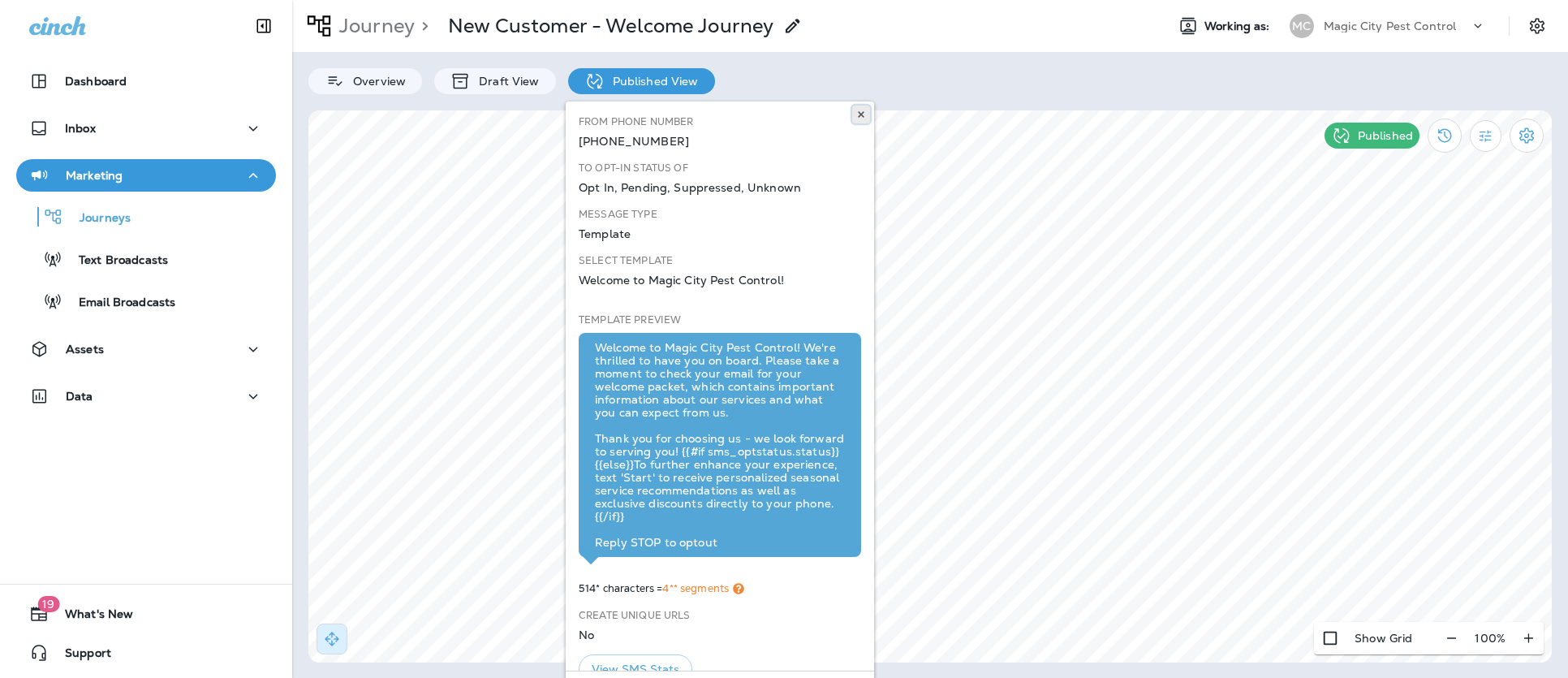
click at [860, 117] on icon at bounding box center [861, 114] width 10 height 10
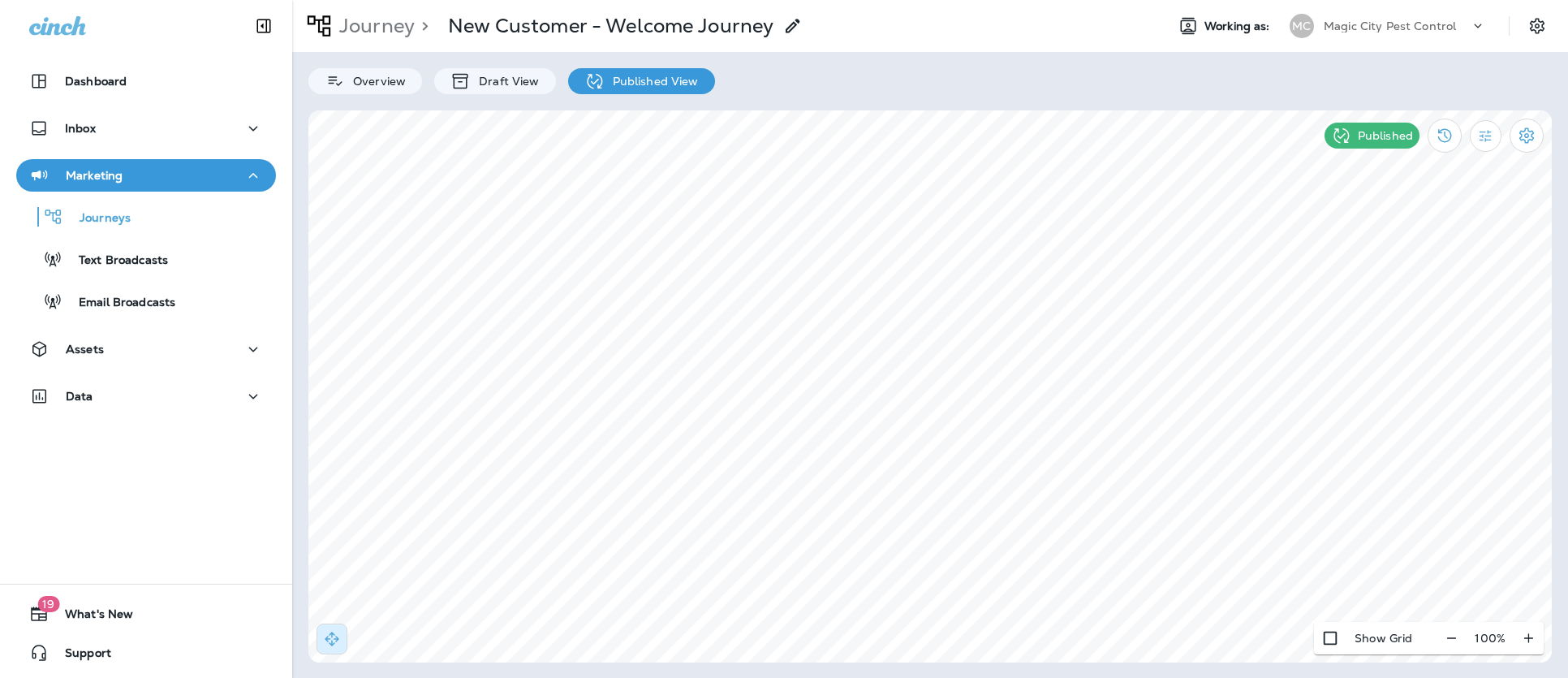
select select "*"
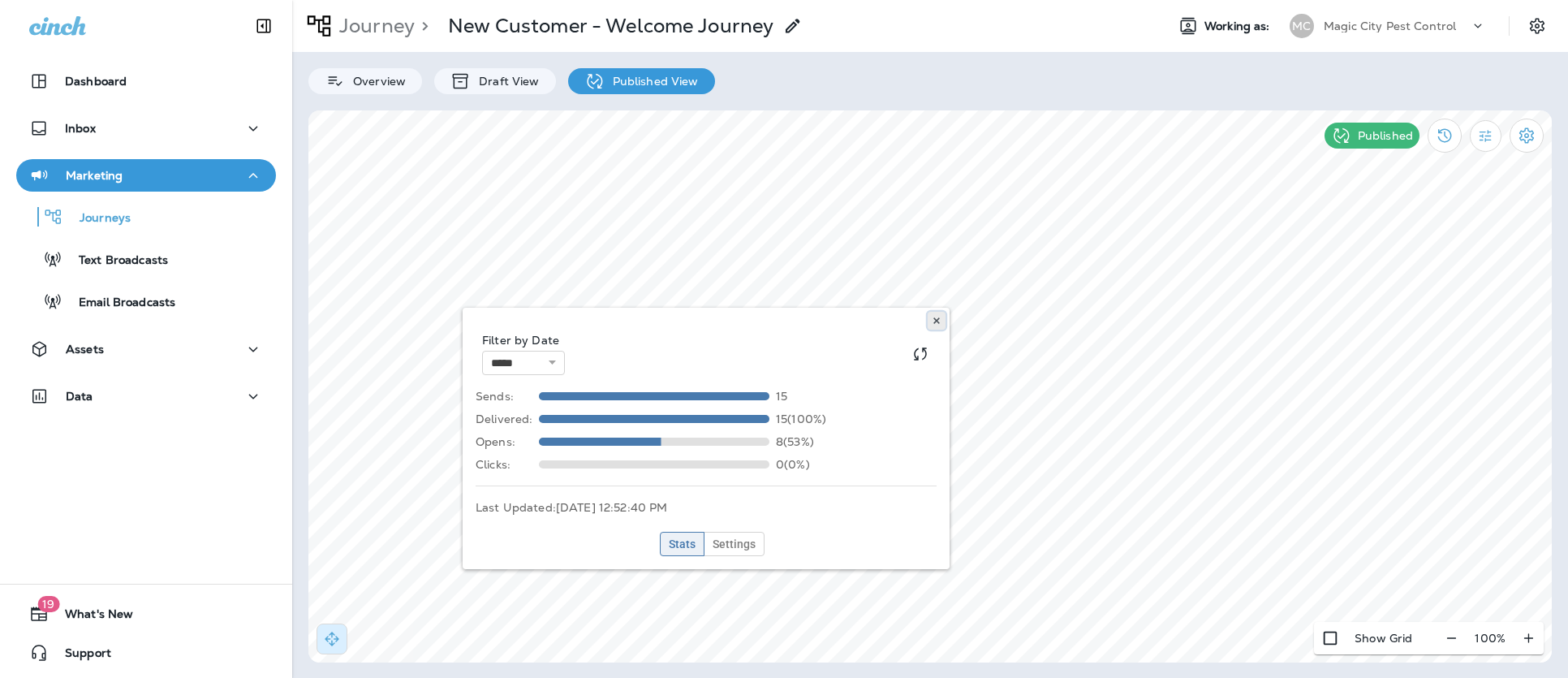
click at [935, 317] on icon at bounding box center [936, 321] width 10 height 10
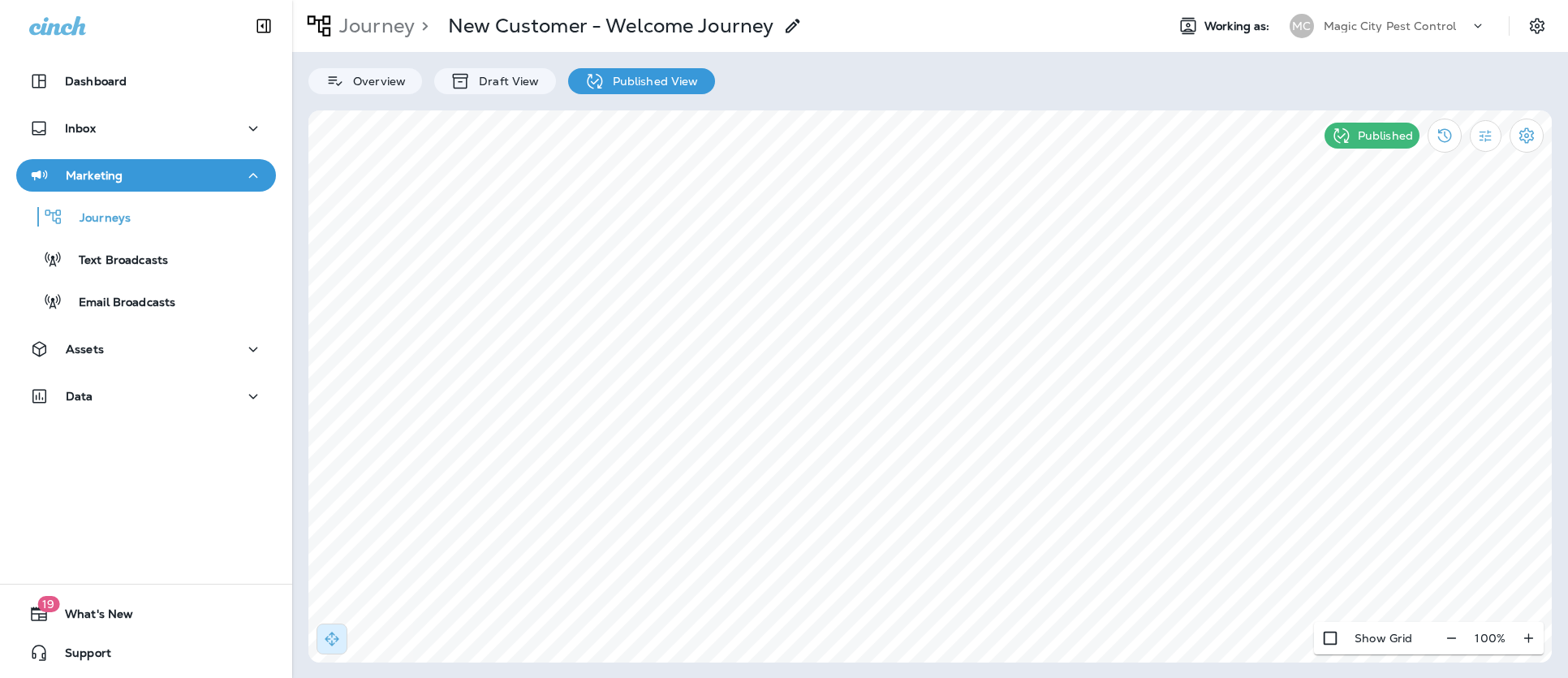
click at [526, 150] on html "Dashboard Inbox Marketing Journeys Text Broadcasts Email Broadcasts Assets Data…" at bounding box center [784, 75] width 1568 height 150
click at [113, 224] on p "Journeys" at bounding box center [97, 219] width 68 height 16
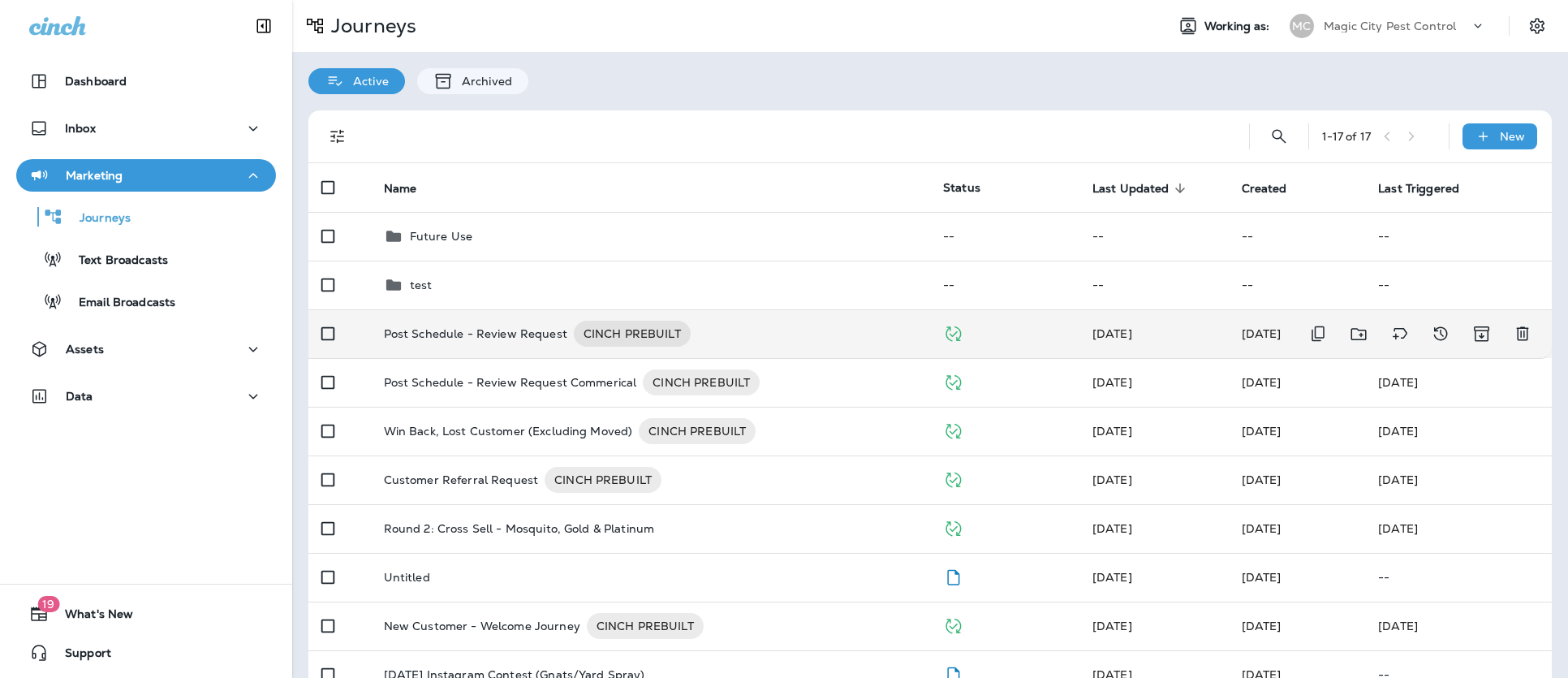
click at [436, 337] on p "Post Schedule - Review Request" at bounding box center [475, 334] width 183 height 26
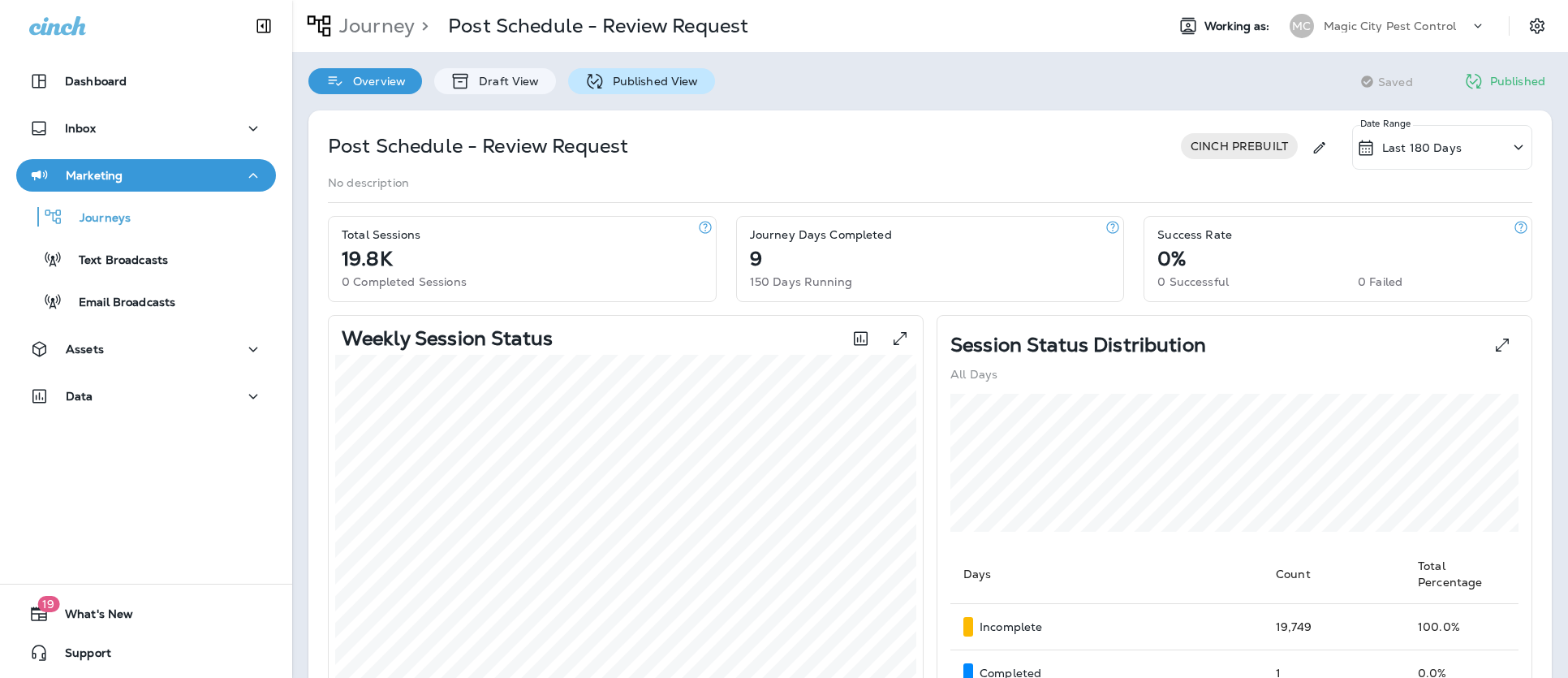
click at [647, 86] on p "Published View" at bounding box center [651, 82] width 94 height 13
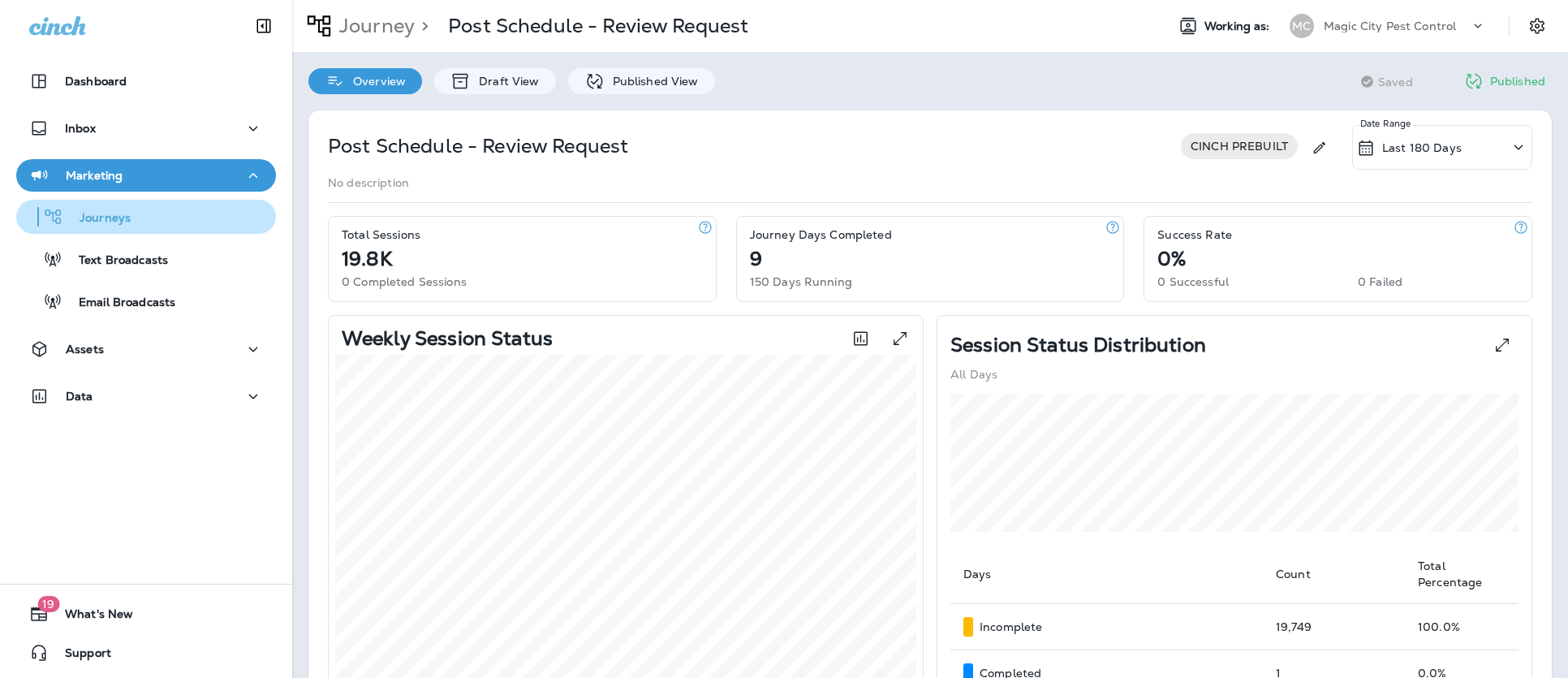
click at [109, 223] on p "Journeys" at bounding box center [97, 219] width 68 height 16
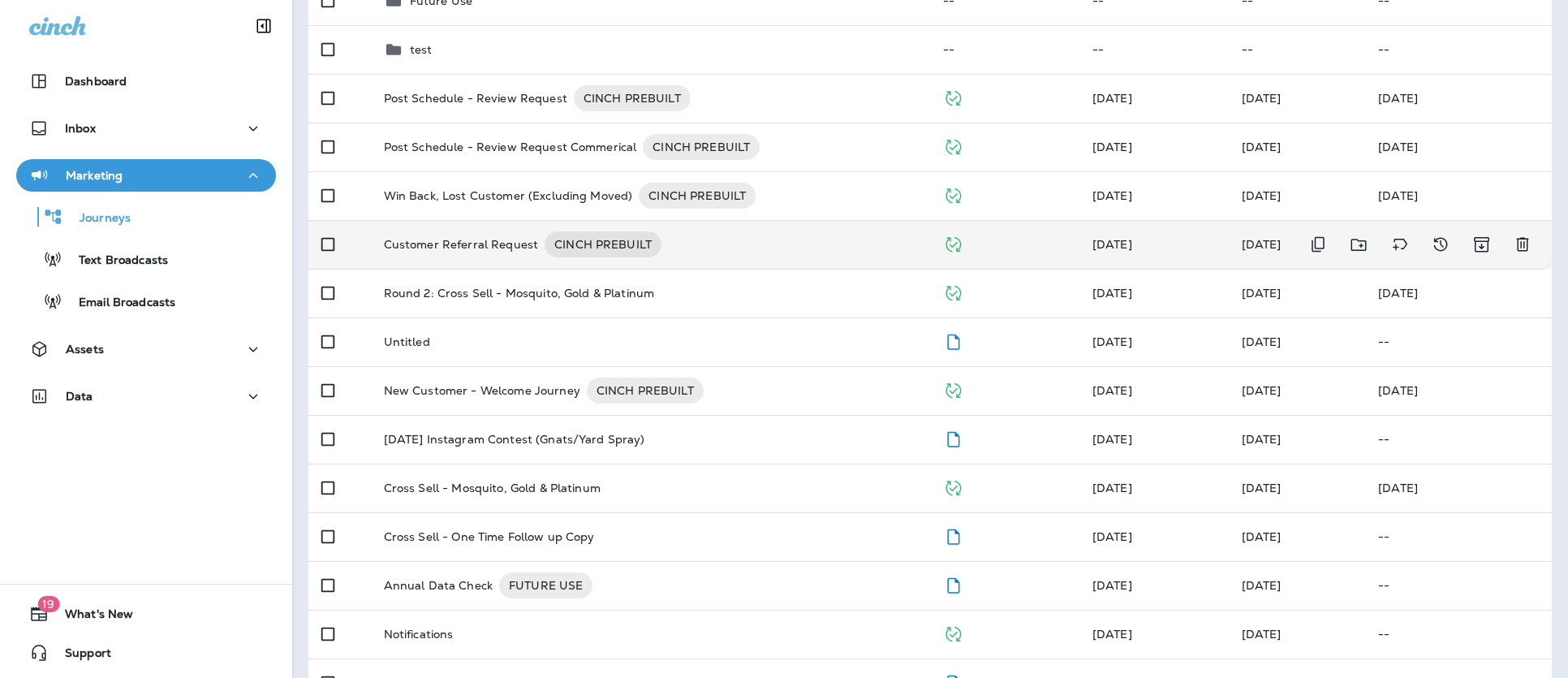
scroll to position [254, 0]
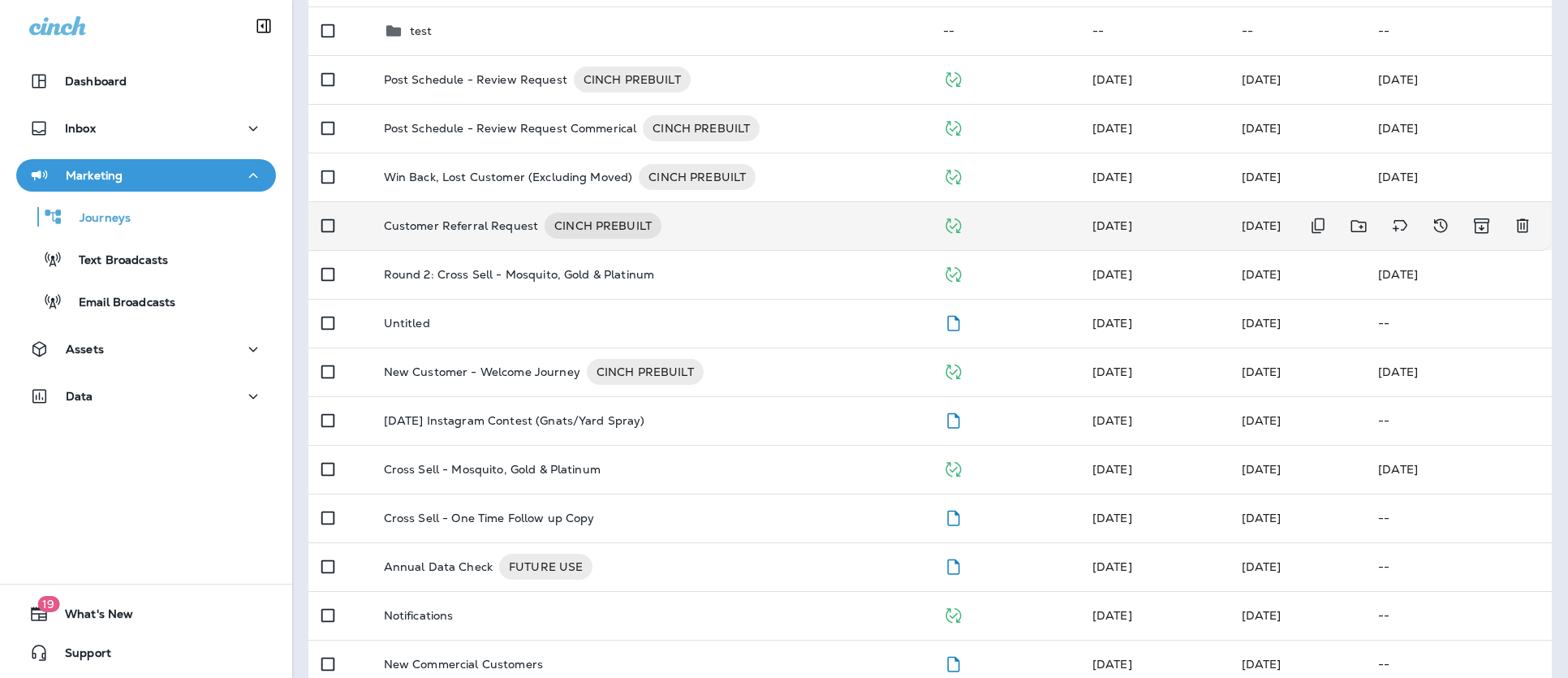
click at [452, 228] on p "Customer Referral Request" at bounding box center [462, 226] width 155 height 26
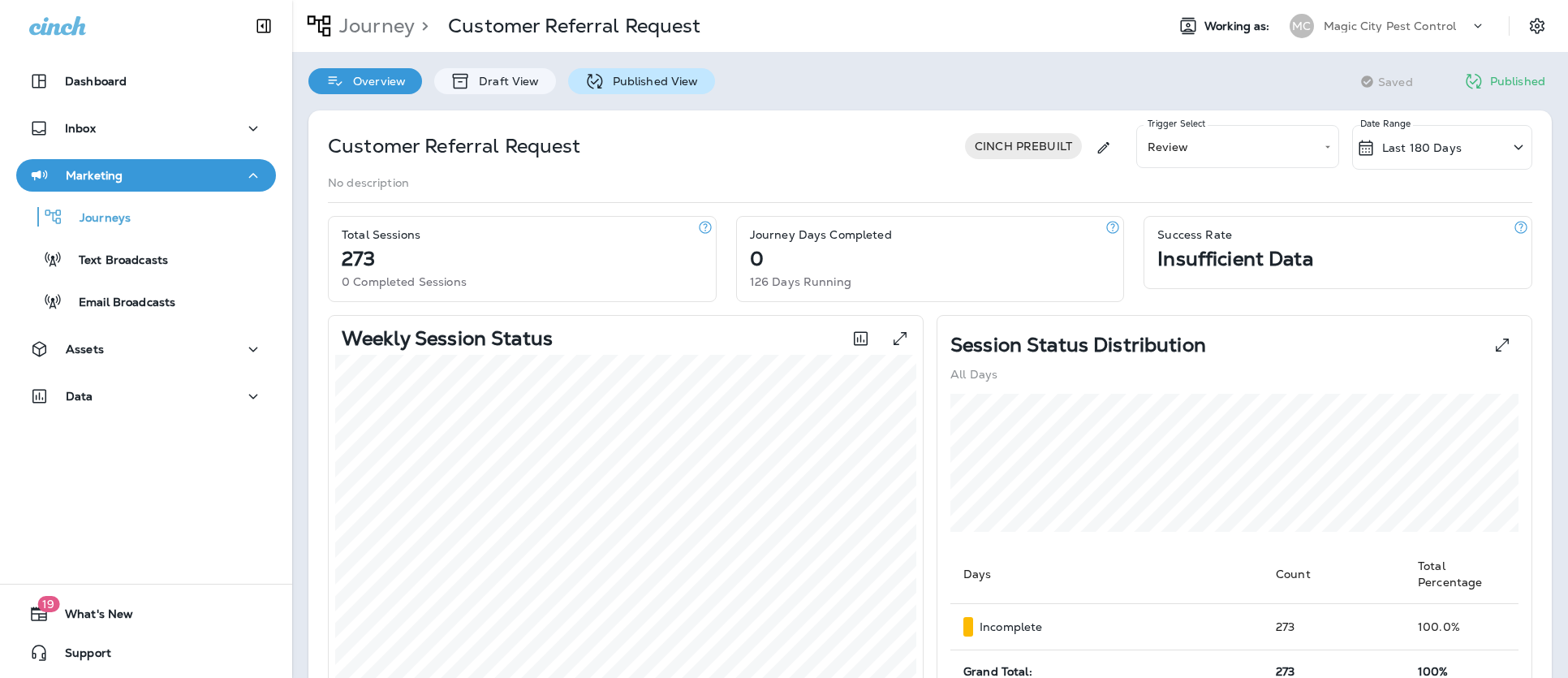
click at [651, 82] on p "Published View" at bounding box center [651, 82] width 94 height 13
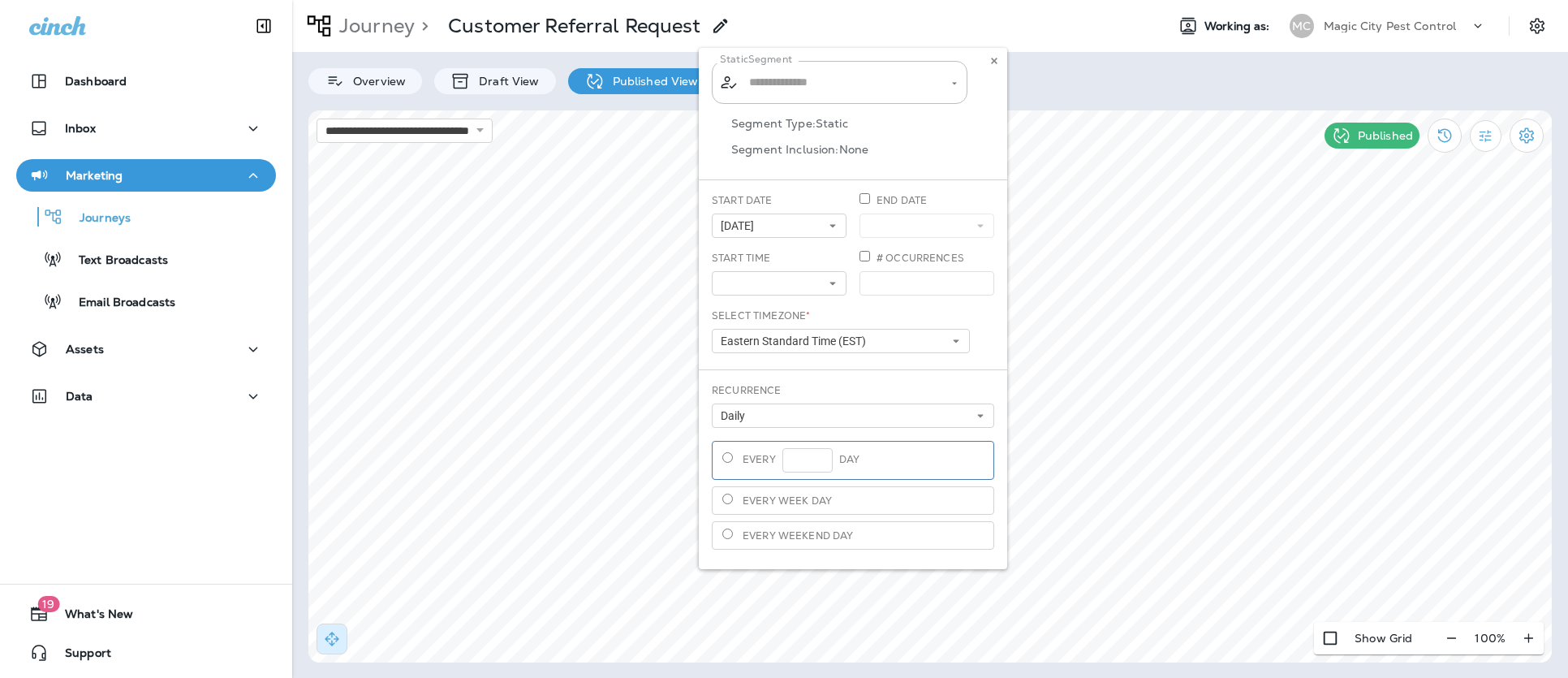
type input "**********"
click at [992, 62] on use at bounding box center [993, 61] width 6 height 7
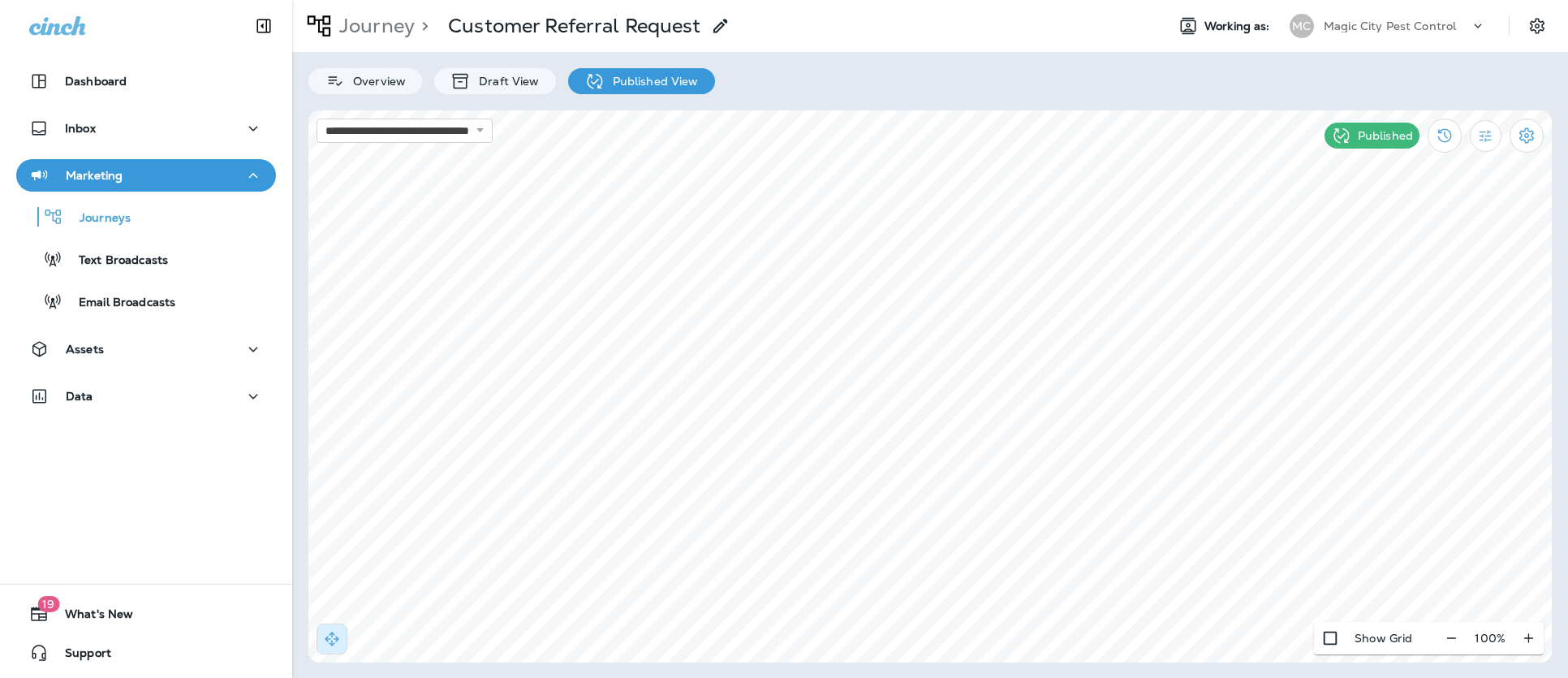
select select "*"
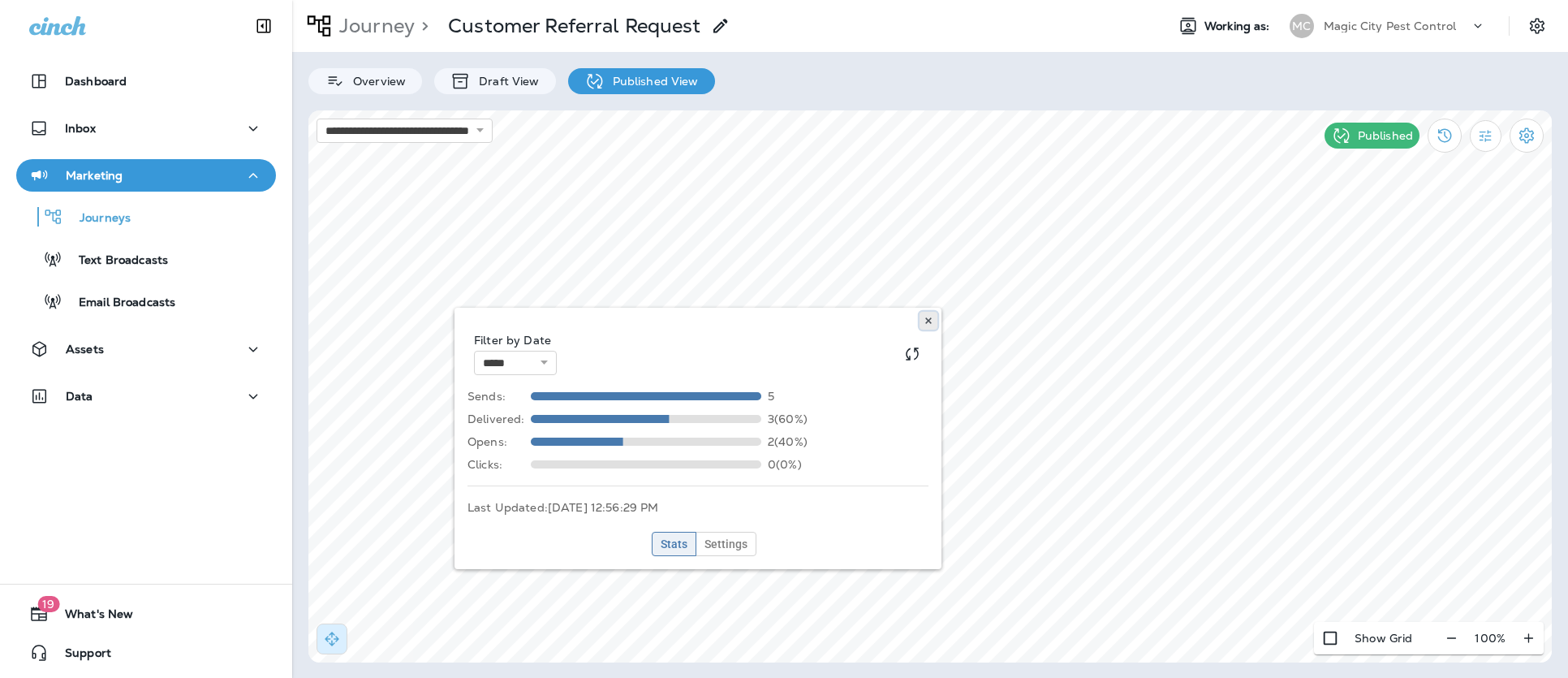
click at [925, 323] on icon at bounding box center [928, 321] width 10 height 10
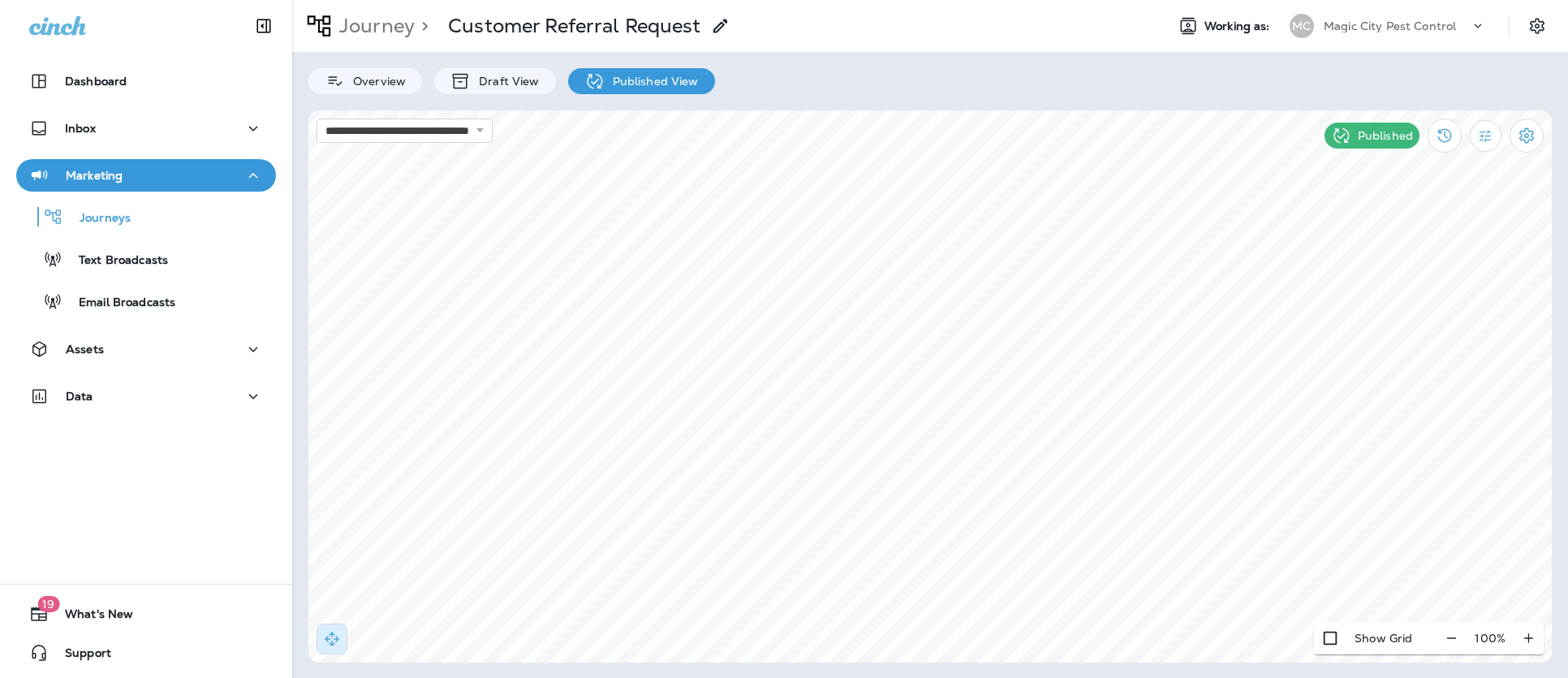
click at [1206, 110] on html "**********" at bounding box center [784, 55] width 1568 height 110
click at [1489, 110] on html "**********" at bounding box center [784, 55] width 1568 height 110
click at [105, 216] on p "Journeys" at bounding box center [97, 219] width 68 height 16
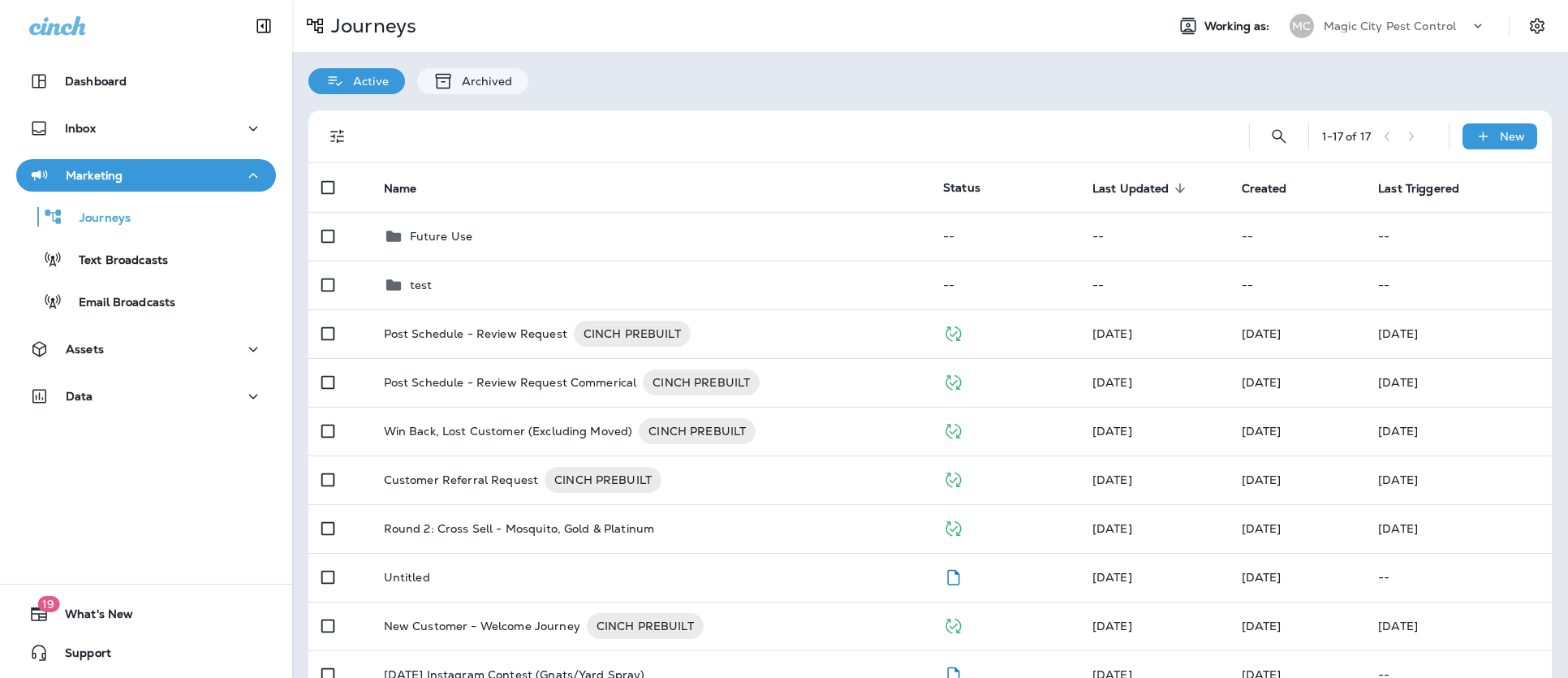
click at [764, 52] on div "Active Archived" at bounding box center [930, 73] width 1275 height 42
